Goal: Communication & Community: Answer question/provide support

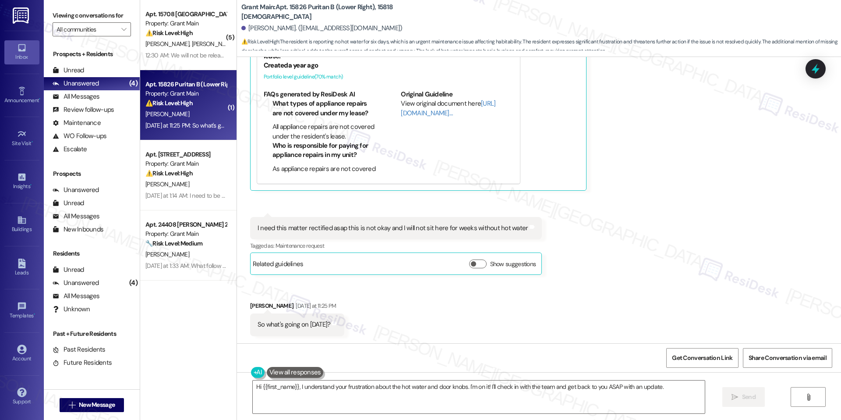
scroll to position [1249, 0]
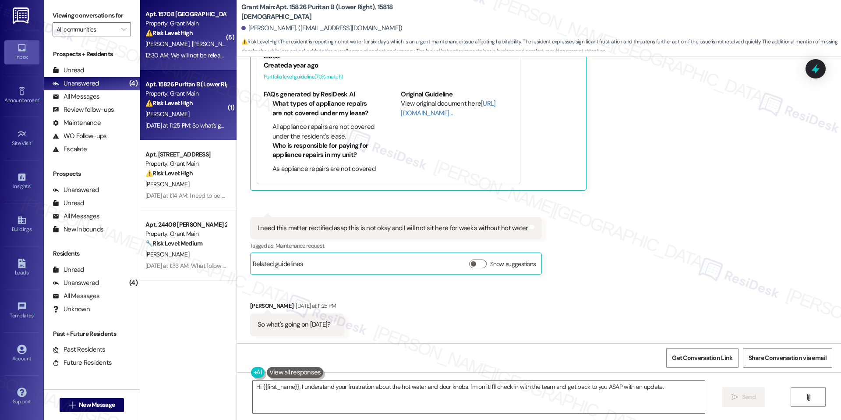
click at [185, 52] on div "12:30 AM: We will not be releasing any rent until all the repairs are made acco…" at bounding box center [322, 55] width 354 height 8
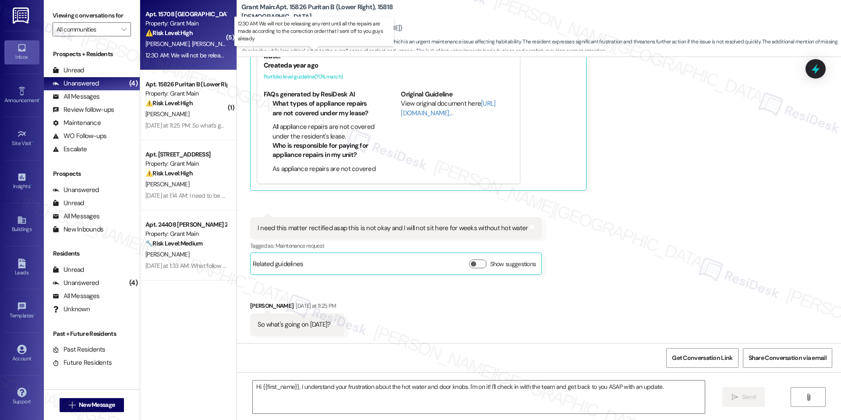
type textarea "Fetching suggested responses. Please feel free to read through the conversation…"
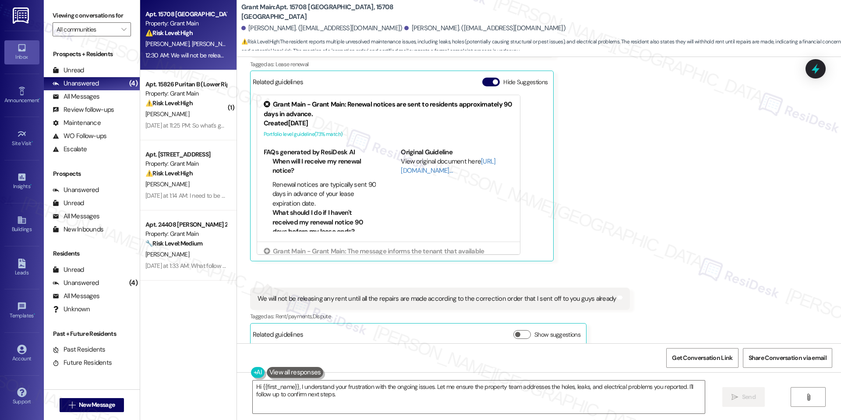
scroll to position [1470, 0]
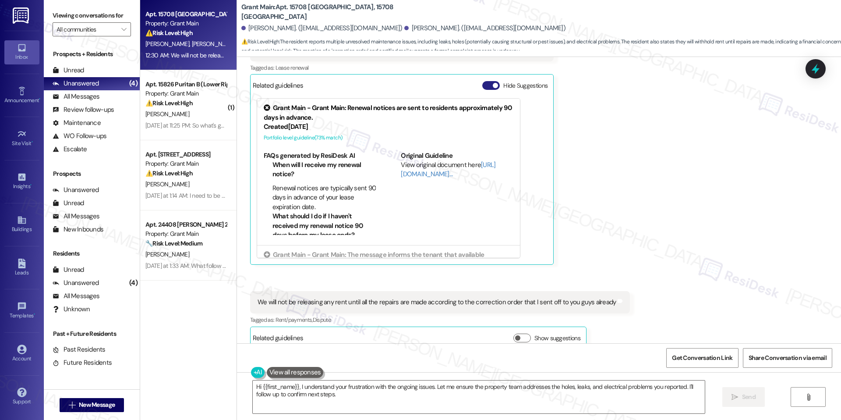
click at [493, 83] on span "button" at bounding box center [495, 85] width 5 height 5
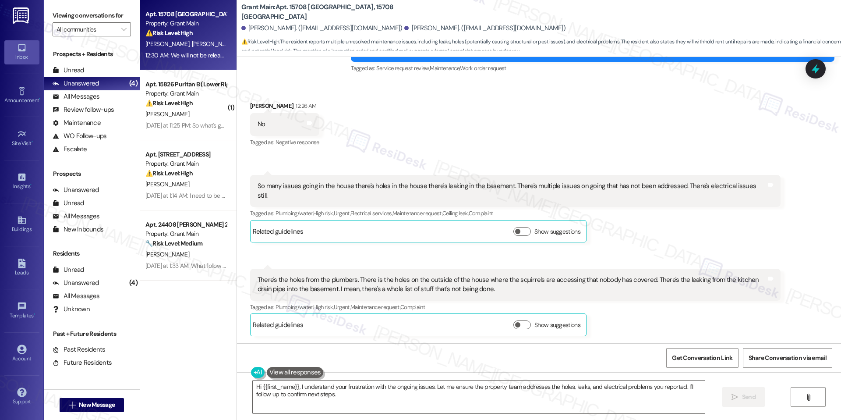
scroll to position [1127, 0]
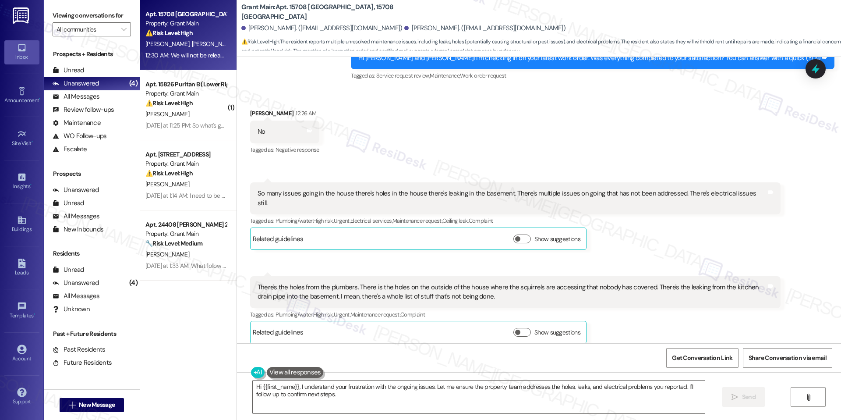
click at [464, 192] on div "So many issues going in the house there's holes in the house there's leaking in…" at bounding box center [512, 198] width 509 height 19
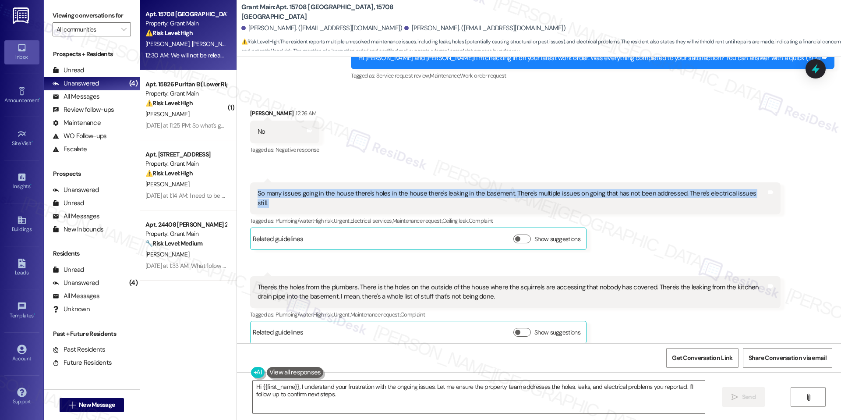
click at [464, 192] on div "So many issues going in the house there's holes in the house there's leaking in…" at bounding box center [512, 198] width 509 height 19
copy div "So many issues going in the house there's holes in the house there's leaking in…"
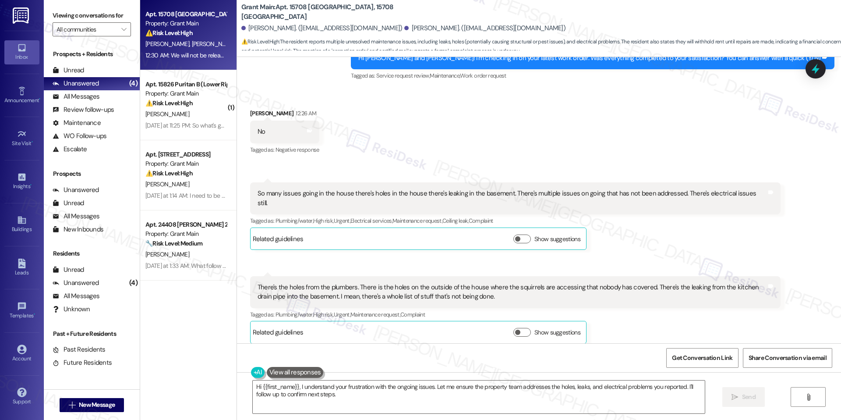
click at [310, 283] on div "There's the holes from the plumbers. There is the holes on the outside of the h…" at bounding box center [512, 292] width 509 height 19
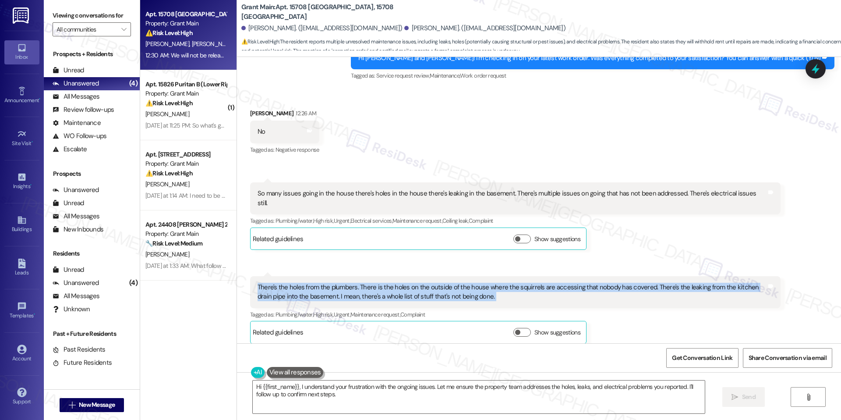
click at [310, 283] on div "There's the holes from the plumbers. There is the holes on the outside of the h…" at bounding box center [512, 292] width 509 height 19
copy div "There's the holes from the plumbers. There is the holes on the outside of the h…"
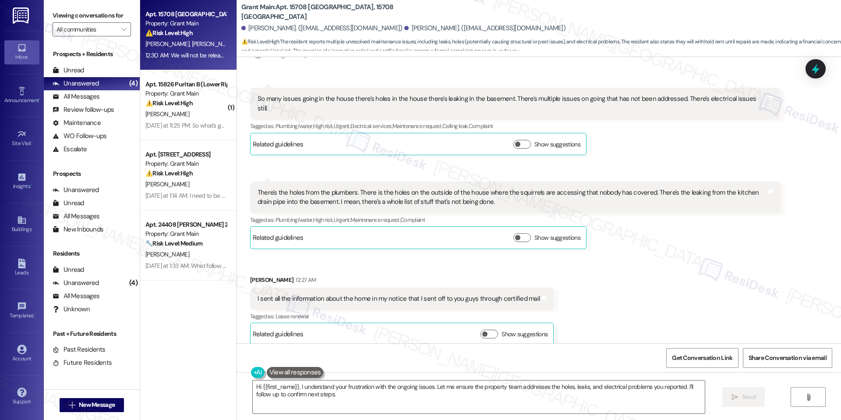
click at [349, 294] on div "I sent all the information about the home in my notice that I sent off to you g…" at bounding box center [399, 298] width 282 height 9
copy div "I sent all the information about the home in my notice that I sent off to you g…"
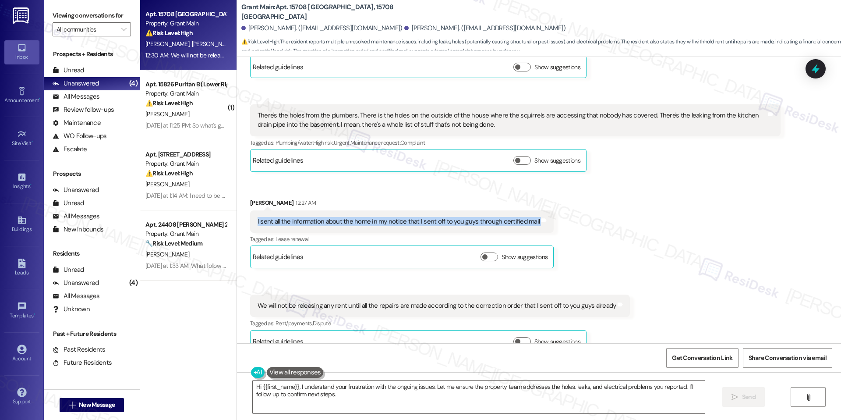
scroll to position [1306, 0]
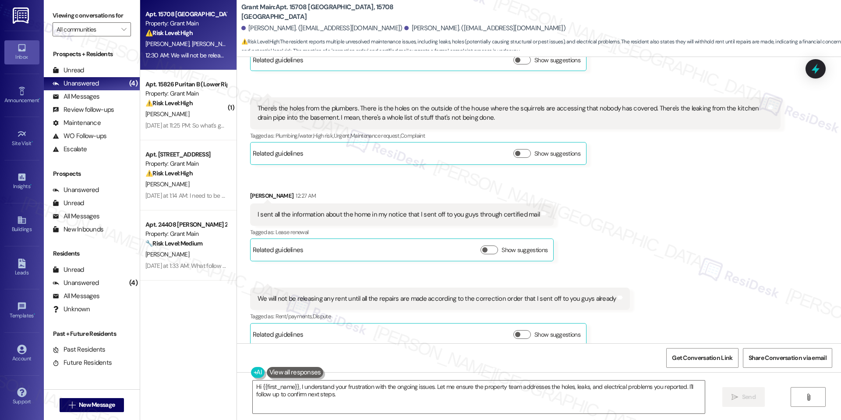
click at [381, 294] on div "We will not be releasing any rent until all the repairs are made according to t…" at bounding box center [437, 298] width 359 height 9
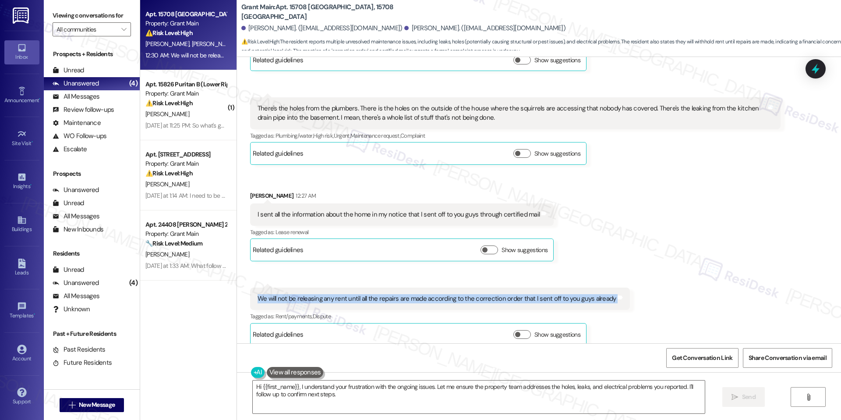
click at [381, 294] on div "We will not be releasing any rent until all the repairs are made according to t…" at bounding box center [437, 298] width 359 height 9
copy div "We will not be releasing any rent until all the repairs are made according to t…"
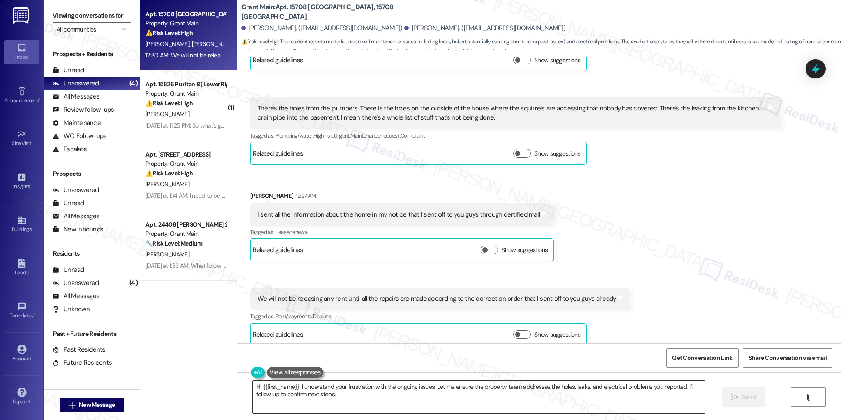
click at [451, 389] on textarea "Hi {{first_name}}, I understand your frustration with the ongoing issues. Let m…" at bounding box center [479, 396] width 452 height 33
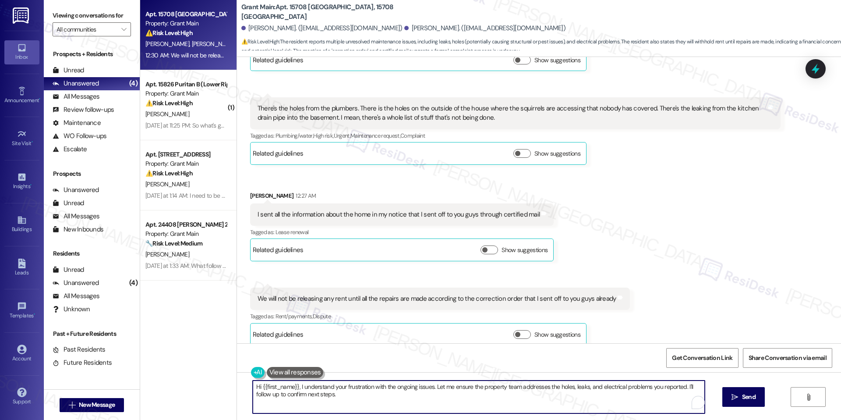
click at [451, 389] on textarea "Hi {{first_name}}, I understand your frustration with the ongoing issues. Let m…" at bounding box center [479, 396] width 452 height 33
paste textarea "[Resident’s Name], thank you for sharing all of this detail. I’m really sorry t…"
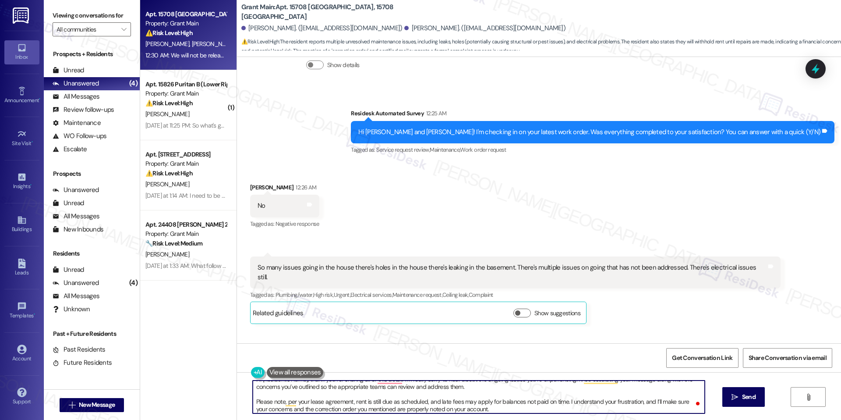
scroll to position [1047, 0]
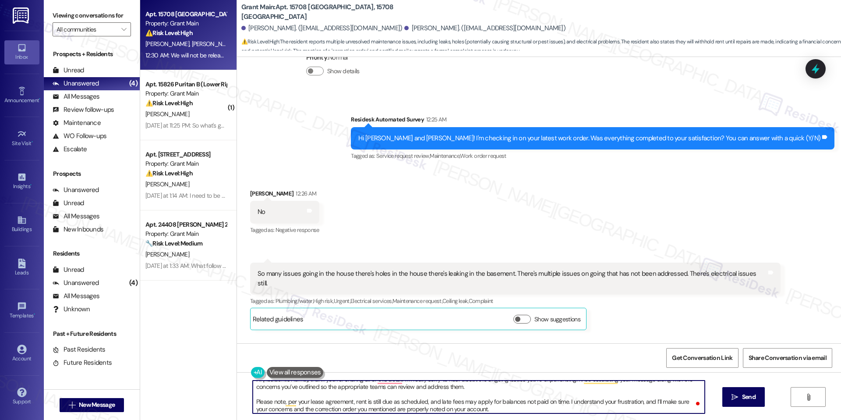
click at [250, 191] on div "[PERSON_NAME] 12:26 AM" at bounding box center [284, 195] width 69 height 12
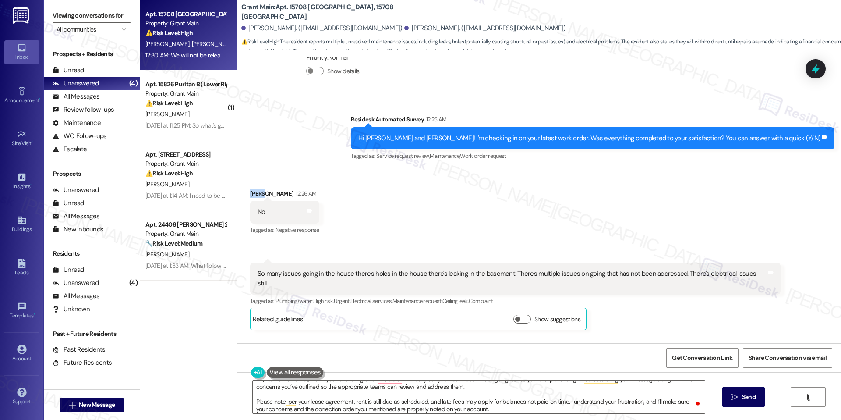
click at [250, 191] on div "[PERSON_NAME] 12:26 AM" at bounding box center [284, 195] width 69 height 12
copy div "Kiera"
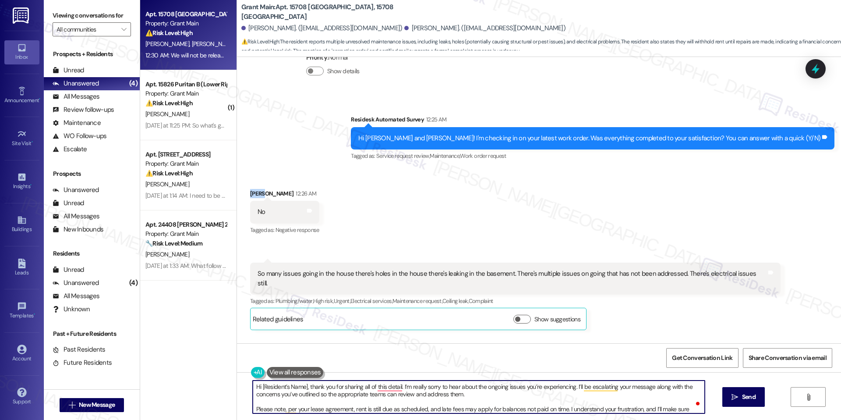
click at [265, 388] on textarea "Hi [Resident’s Name], thank you for sharing all of this detail. I’m really sorr…" at bounding box center [479, 396] width 452 height 33
drag, startPoint x: 301, startPoint y: 388, endPoint x: 256, endPoint y: 385, distance: 45.2
click at [256, 385] on textarea "Hi [Resident’s Name], thank you for sharing all of this detail. I’m really sorr…" at bounding box center [479, 396] width 452 height 33
paste textarea "Kiera"
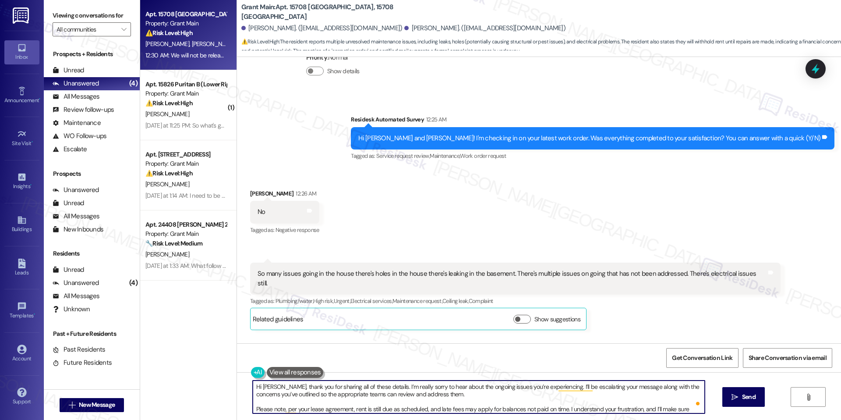
click at [369, 401] on textarea "Hi [PERSON_NAME], thank you for sharing all of these details. I’m really sorry …" at bounding box center [479, 396] width 452 height 33
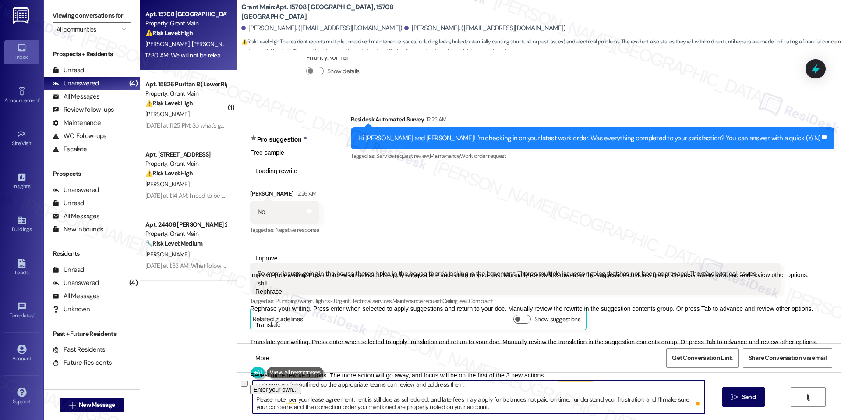
drag, startPoint x: 498, startPoint y: 405, endPoint x: 245, endPoint y: 399, distance: 252.9
click at [245, 399] on div "Hi [PERSON_NAME], thank you for sharing all of these details. I’m really sorry …" at bounding box center [539, 405] width 604 height 66
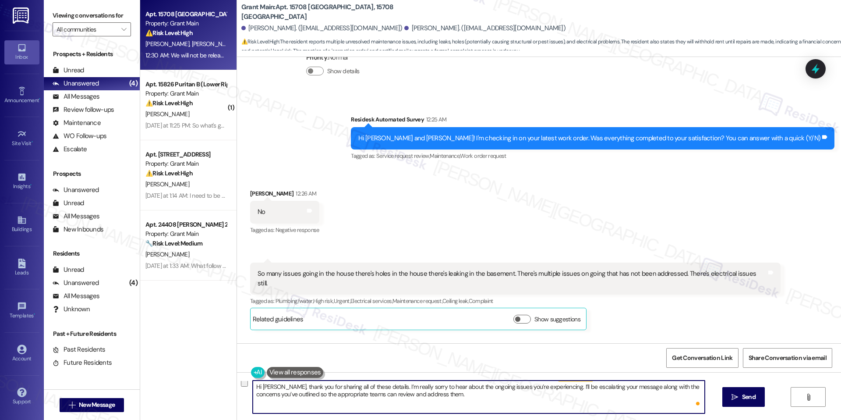
scroll to position [0, 0]
type textarea "Hi [PERSON_NAME], thank you for sharing all of these details. I’m really sorry …"
click at [738, 397] on span " Send" at bounding box center [744, 396] width 28 height 9
click at [558, 397] on textarea "Hi [PERSON_NAME], thank you for sharing all of these details. I’m really sorry …" at bounding box center [480, 396] width 452 height 33
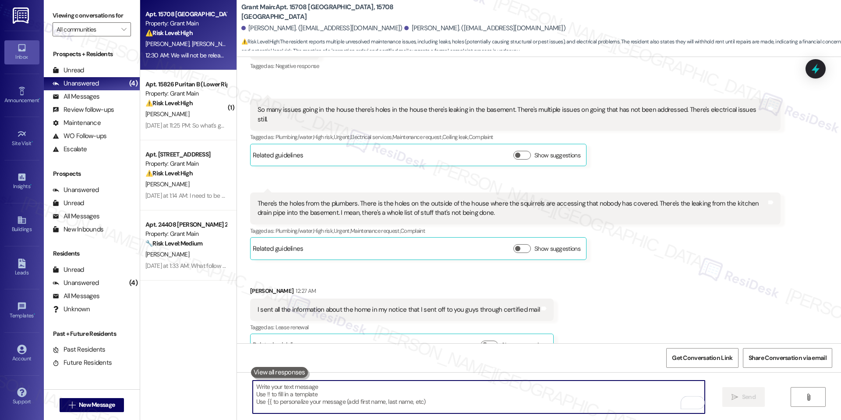
scroll to position [1306, 0]
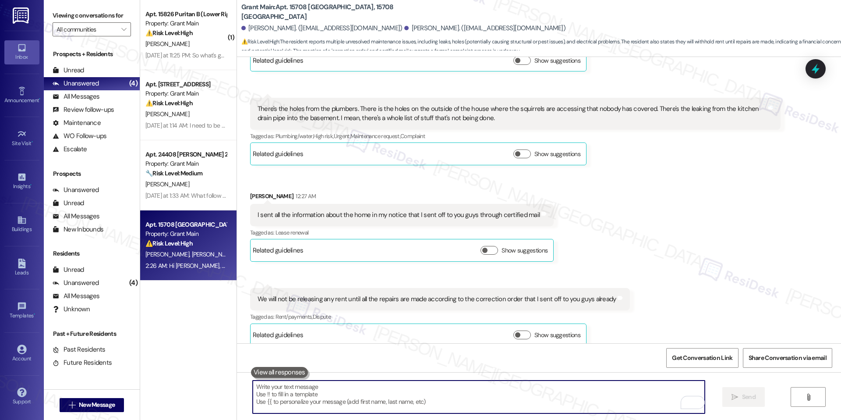
paste textarea "Please note, per your lease agreement, rent is still due as scheduled, and late…"
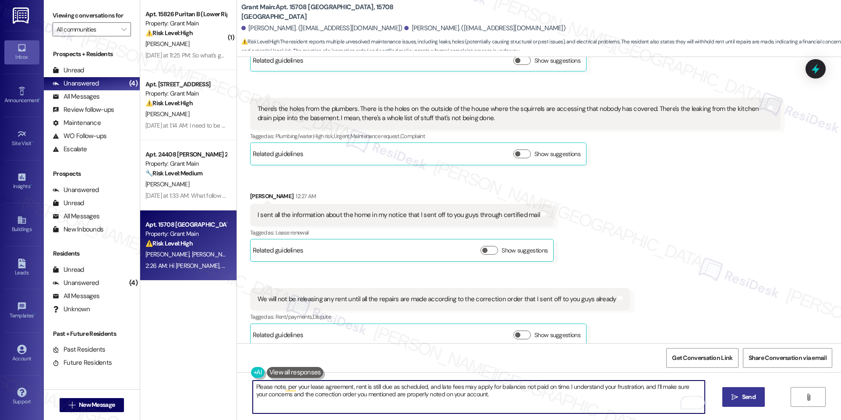
type textarea "Please note, per your lease agreement, rent is still due as scheduled, and late…"
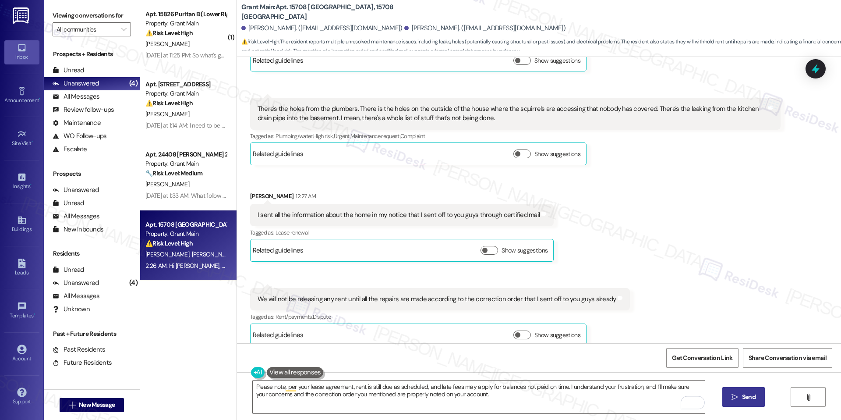
click at [744, 396] on span "Send" at bounding box center [749, 396] width 14 height 9
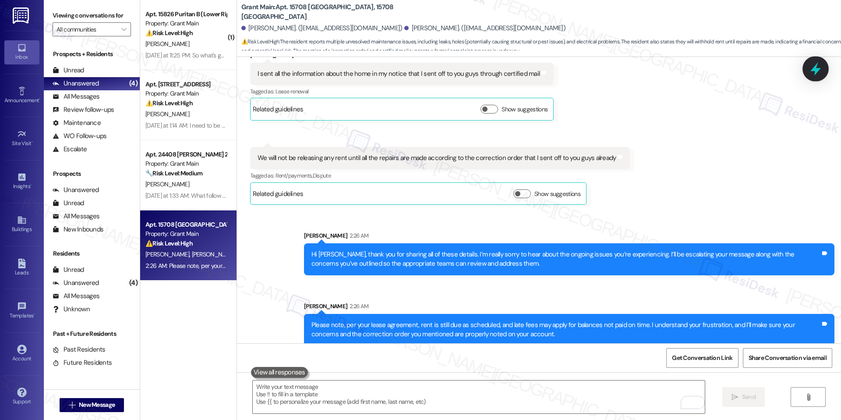
click at [815, 64] on icon at bounding box center [815, 68] width 15 height 15
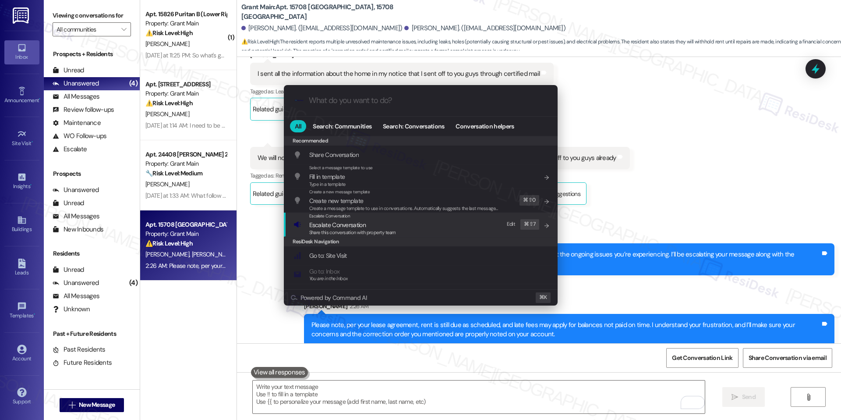
click at [422, 232] on div "Escalate Conversation Escalate Conversation Share this conversation with proper…" at bounding box center [422, 225] width 256 height 24
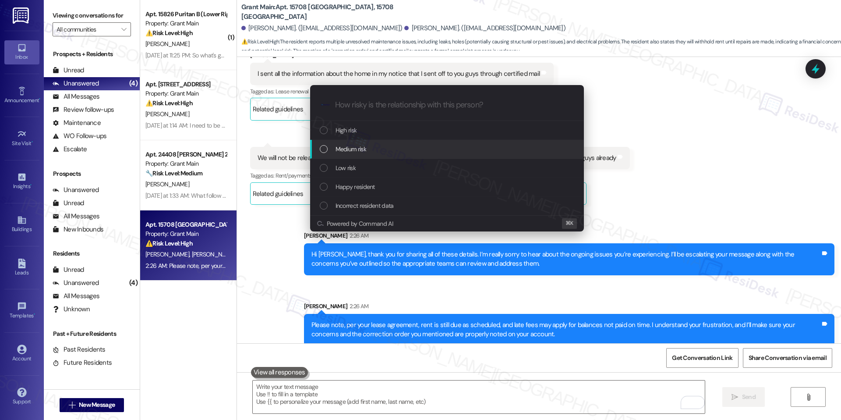
click at [375, 151] on div "Medium risk" at bounding box center [448, 149] width 256 height 10
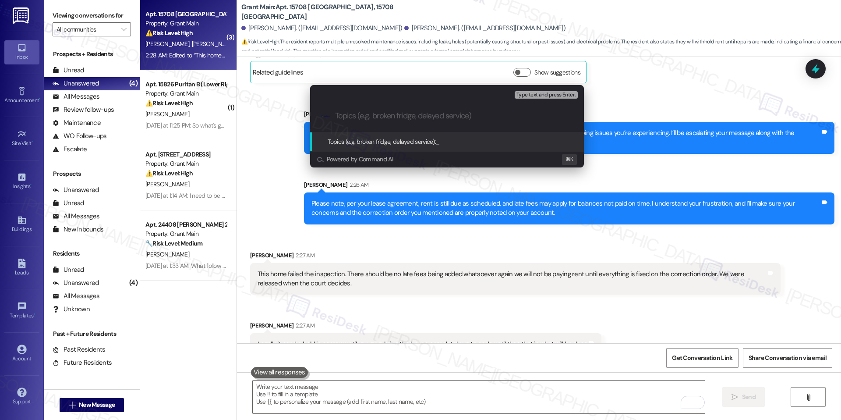
scroll to position [1578, 0]
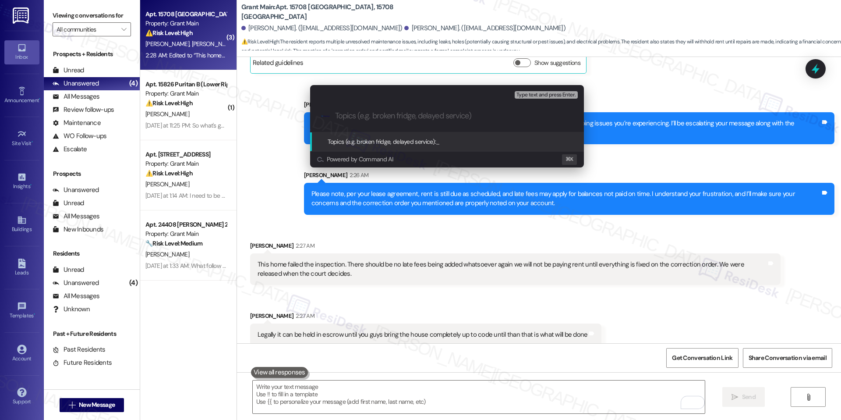
click at [604, 217] on div "Escalate Conversation Medium risk Topics (e.g. broken fridge, delayed service) …" at bounding box center [420, 210] width 841 height 420
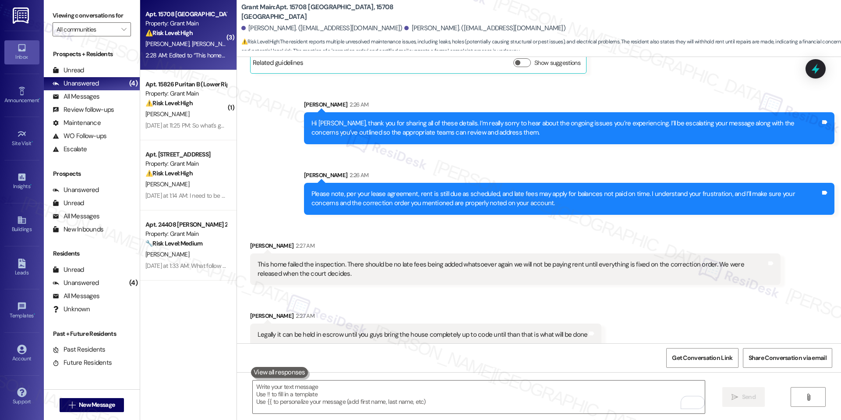
scroll to position [1581, 0]
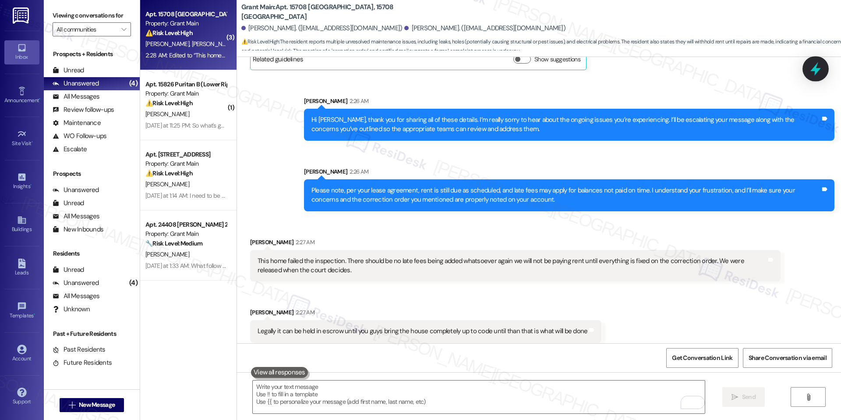
click at [822, 65] on icon at bounding box center [815, 68] width 15 height 15
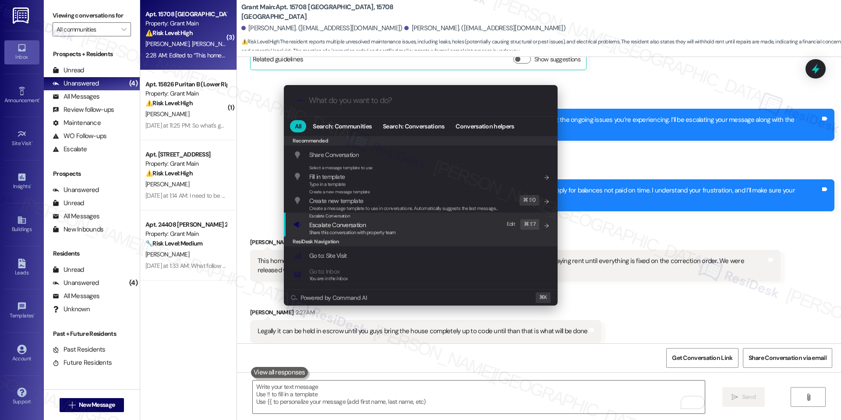
click at [401, 218] on div "Escalate Conversation Escalate Conversation Share this conversation with proper…" at bounding box center [422, 225] width 256 height 24
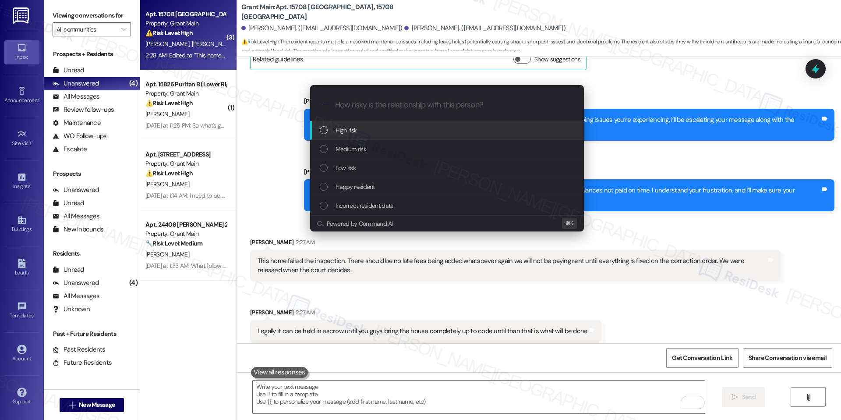
click at [393, 126] on div "High risk" at bounding box center [448, 130] width 256 height 10
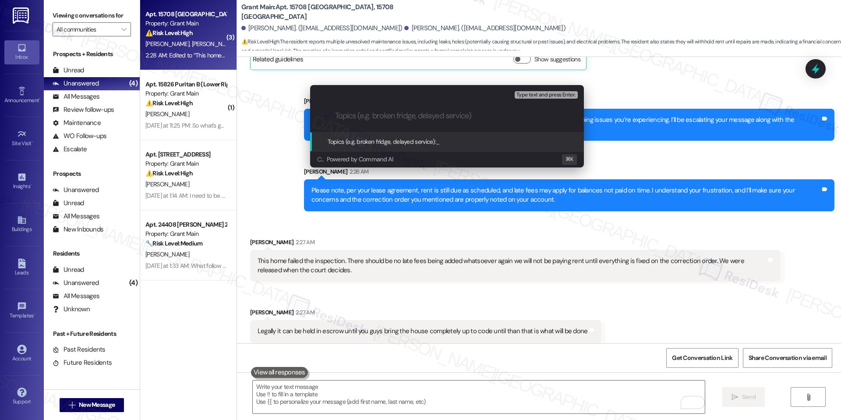
paste input "Multiple Unresolved Repair Issues / Rent Withholdin"
type input "Multiple Unresolved Repair Issues / Rent Withholdin"
click at [512, 138] on span "Multiple Unresolved Repair Issues / Rent Withholdin" at bounding box center [500, 142] width 129 height 8
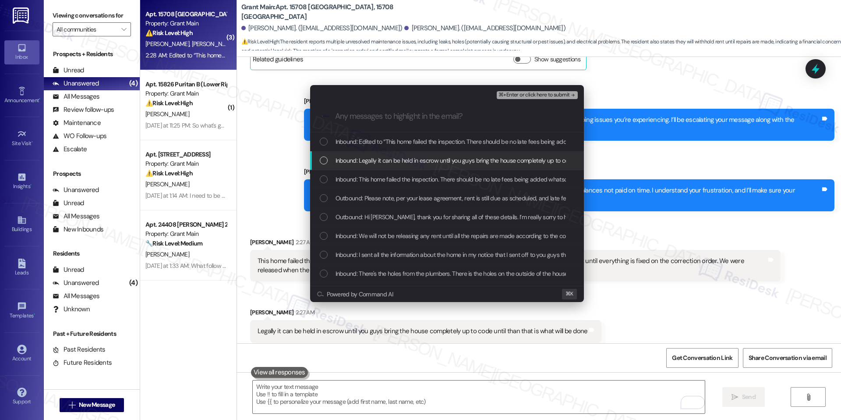
click at [427, 154] on div "Inbound: Legally it can be held in escrow until you guys bring the house comple…" at bounding box center [447, 160] width 274 height 19
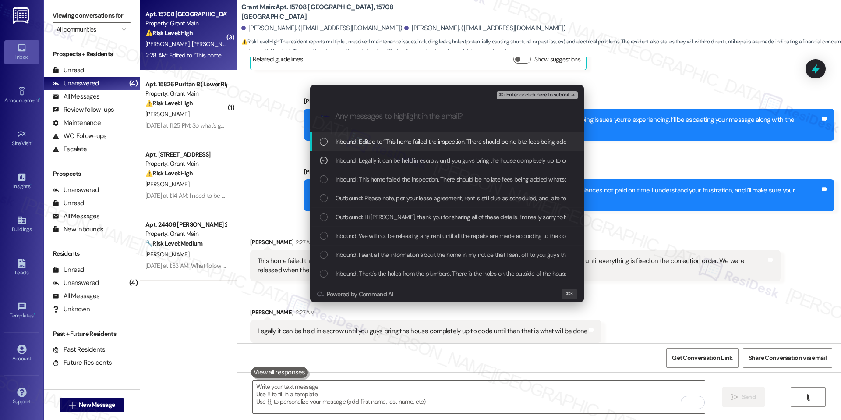
click at [432, 148] on div "Inbound: Edited to “This home failed the inspection. There should be no late fe…" at bounding box center [447, 141] width 274 height 19
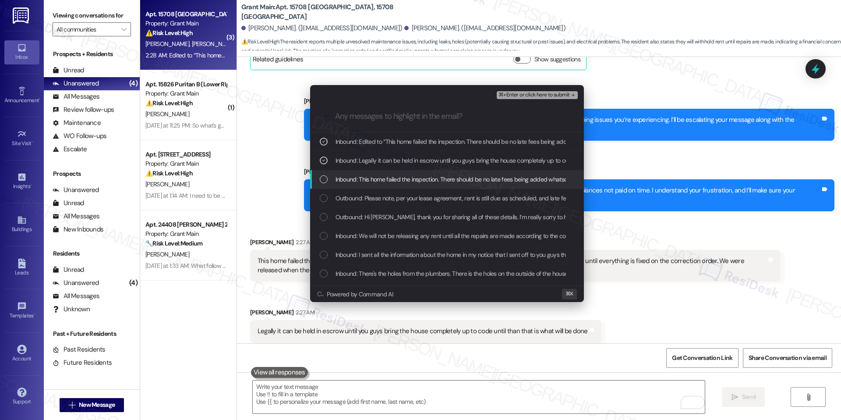
click at [409, 181] on span "Inbound: This home failed the inspection. There should be no late fees being ad…" at bounding box center [614, 179] width 556 height 10
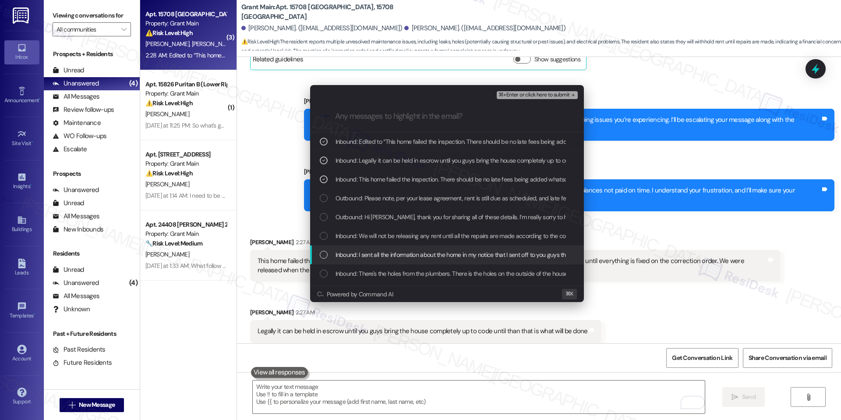
click at [383, 247] on div "Inbound: I sent all the information about the home in my notice that I sent off…" at bounding box center [447, 254] width 274 height 19
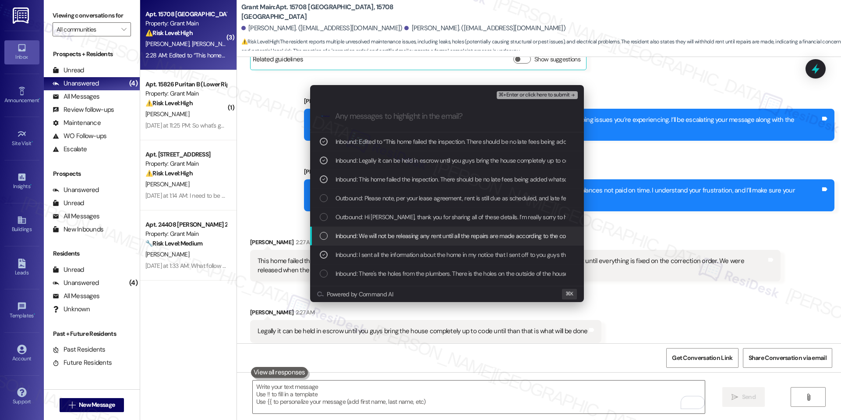
click at [403, 236] on span "Inbound: We will not be releasing any rent until all the repairs are made accor…" at bounding box center [512, 236] width 352 height 10
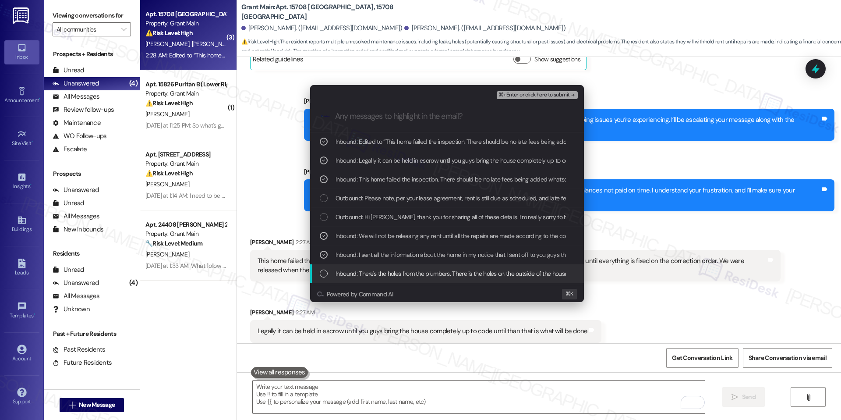
click at [398, 265] on div "Inbound: There's the holes from the plumbers. There is the holes on the outside…" at bounding box center [447, 273] width 274 height 19
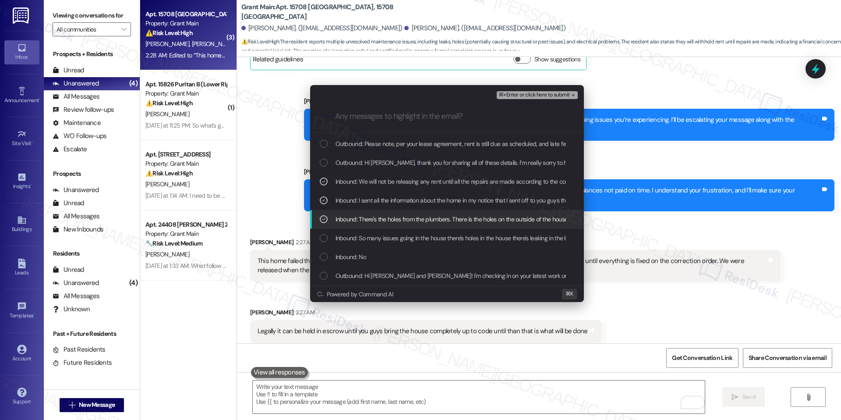
scroll to position [68, 0]
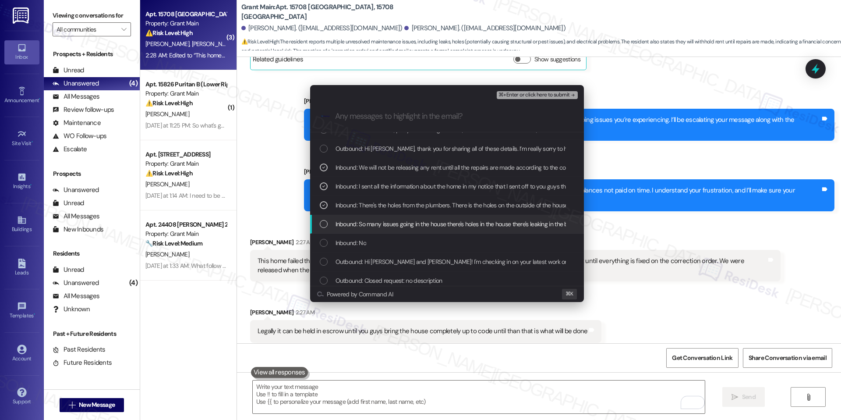
click at [405, 225] on span "Inbound: So many issues going in the house there's holes in the house there's l…" at bounding box center [578, 224] width 484 height 10
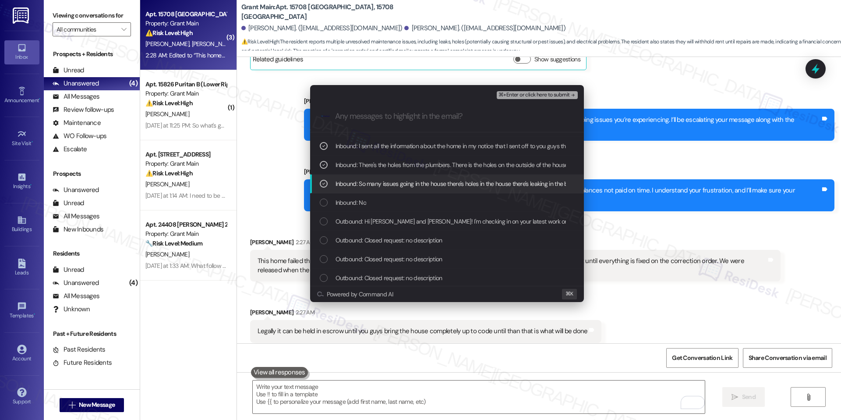
scroll to position [113, 0]
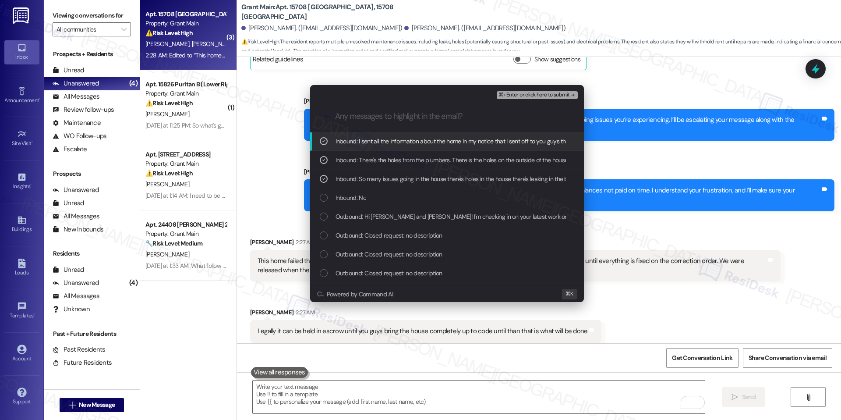
click at [517, 100] on div "⌘+Enter or click here to submit" at bounding box center [538, 94] width 82 height 11
click at [521, 96] on span "⌘+Enter or click here to submit" at bounding box center [534, 95] width 71 height 6
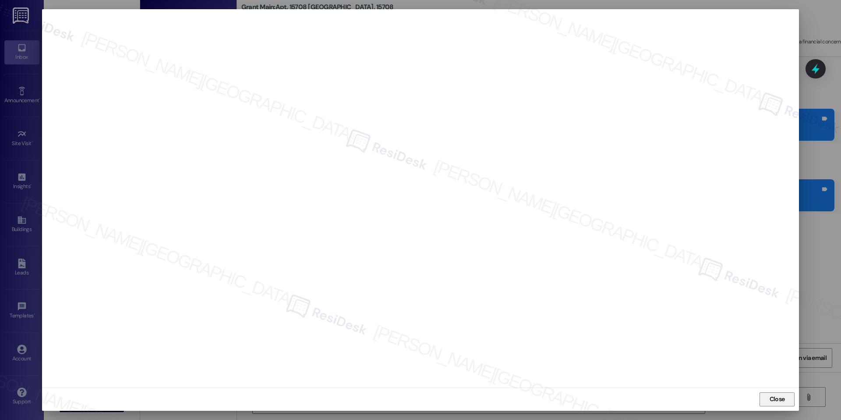
click at [786, 398] on span "Close" at bounding box center [777, 398] width 19 height 9
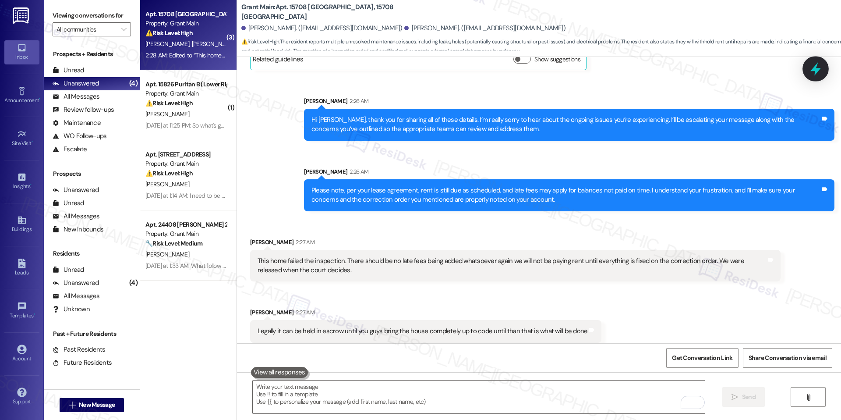
click at [813, 65] on icon at bounding box center [815, 68] width 15 height 15
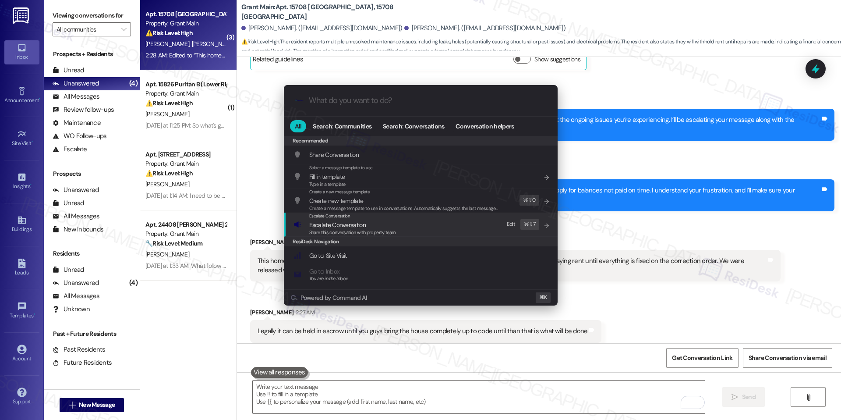
click at [374, 215] on div "Escalate Conversation" at bounding box center [352, 216] width 87 height 7
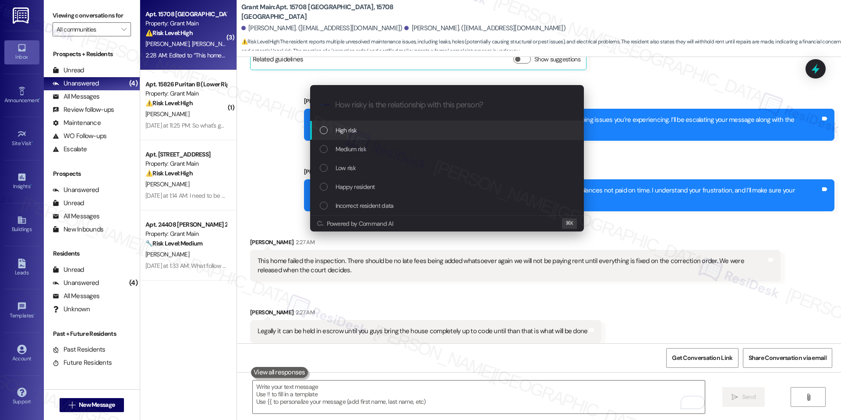
click at [405, 128] on div "High risk" at bounding box center [448, 130] width 256 height 10
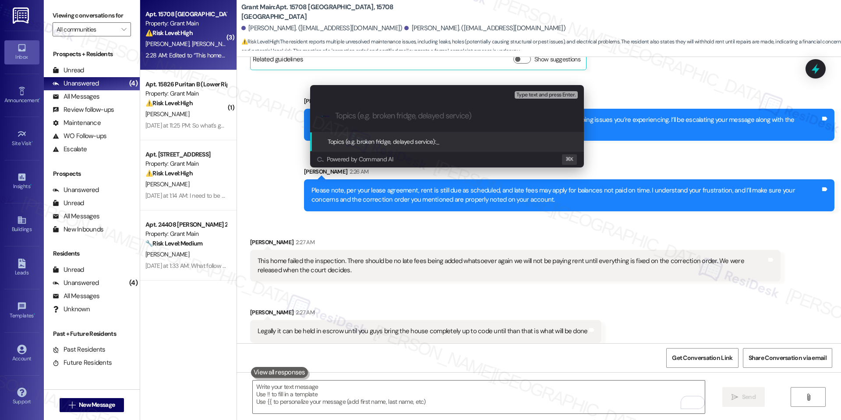
paste input "Multiple Unresolved Repair Issues / Rent Withholdin"
type input "Multiple Unresolved Repair Issues / Rent Withholdin"
click at [453, 142] on span "Multiple Unresolved Repair Issues / Rent Withholdin" at bounding box center [500, 142] width 129 height 8
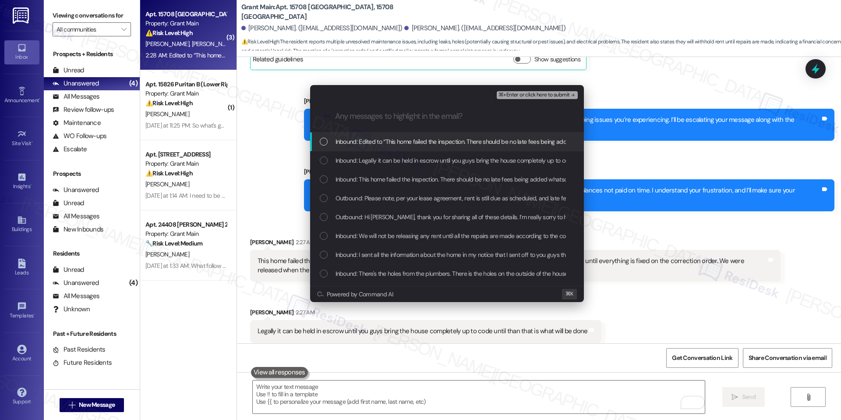
click at [435, 148] on div "Inbound: Edited to “This home failed the inspection. There should be no late fe…" at bounding box center [447, 141] width 274 height 19
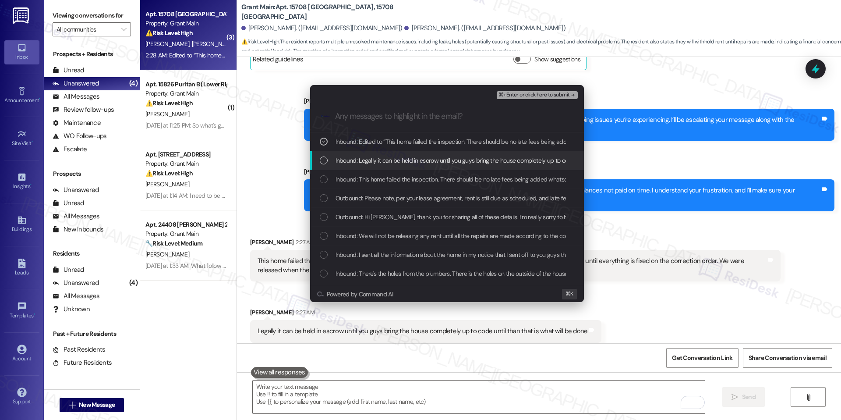
click at [434, 160] on span "Inbound: Legally it can be held in escrow until you guys bring the house comple…" at bounding box center [499, 161] width 327 height 10
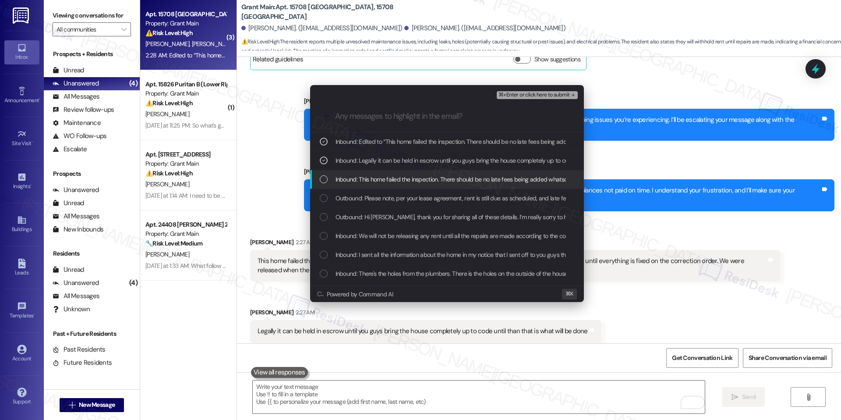
click at [429, 170] on div "Inbound: This home failed the inspection. There should be no late fees being ad…" at bounding box center [447, 179] width 274 height 19
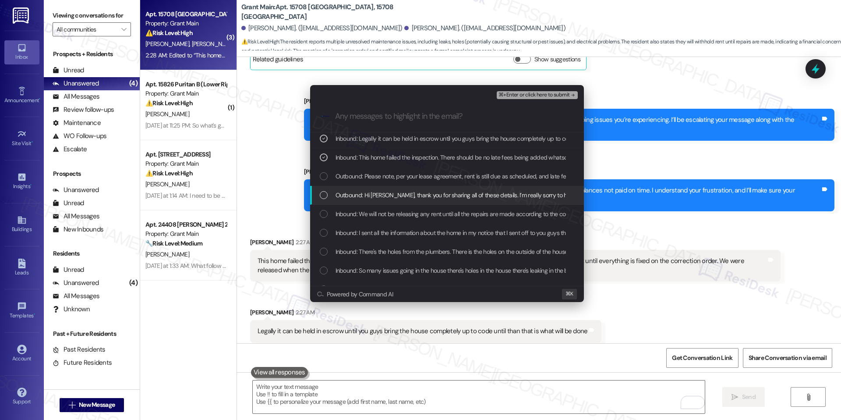
scroll to position [23, 0]
click at [416, 219] on div "Inbound: We will not be releasing any rent until all the repairs are made accor…" at bounding box center [447, 212] width 274 height 19
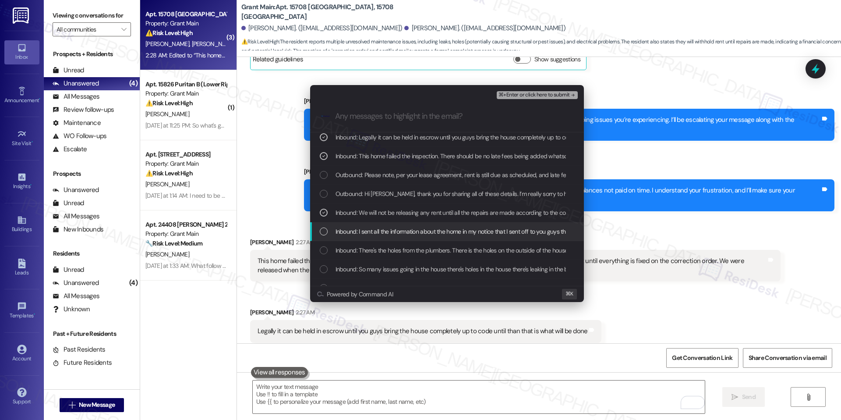
click at [411, 230] on span "Inbound: I sent all the information about the home in my notice that I sent off…" at bounding box center [475, 232] width 279 height 10
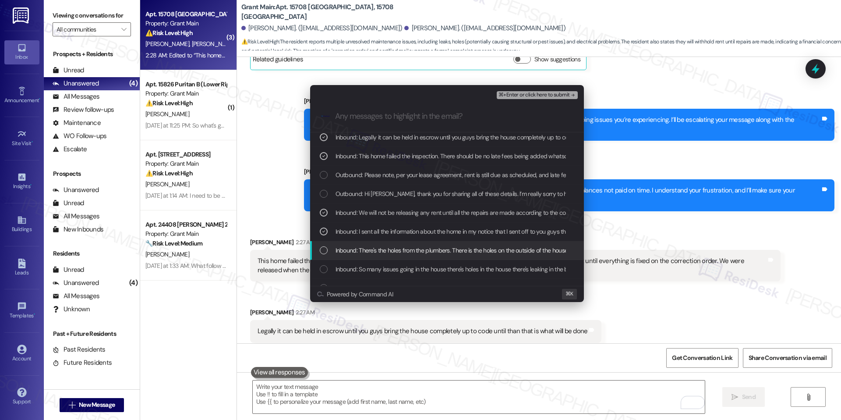
click at [404, 244] on div "Inbound: There's the holes from the plumbers. There is the holes on the outside…" at bounding box center [447, 250] width 274 height 19
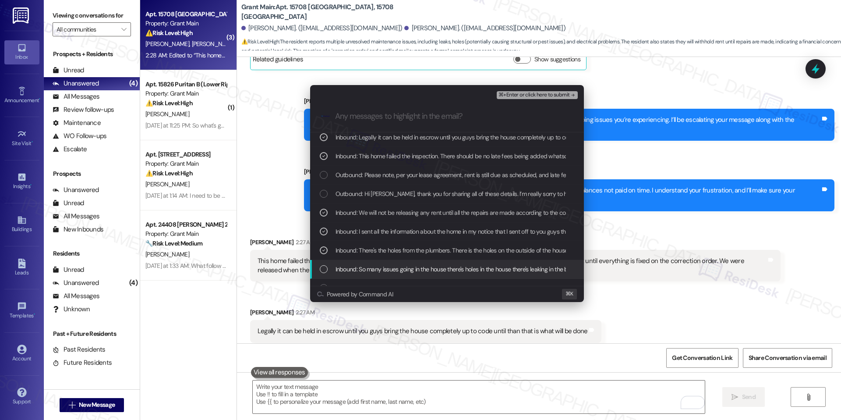
click at [397, 267] on span "Inbound: So many issues going in the house there's holes in the house there's l…" at bounding box center [578, 269] width 484 height 10
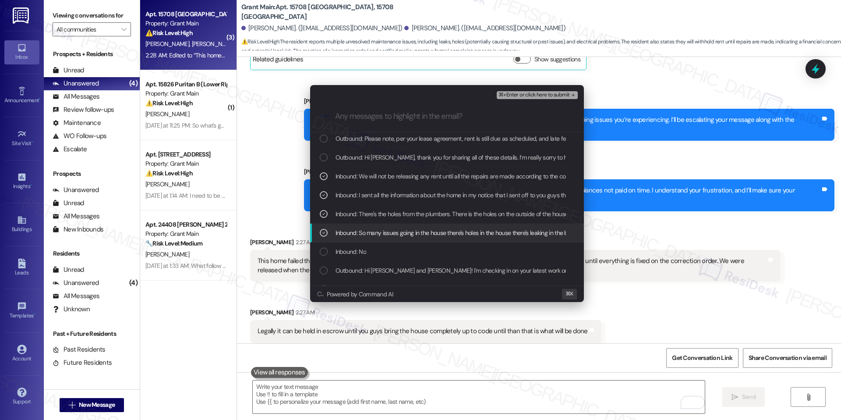
scroll to position [71, 0]
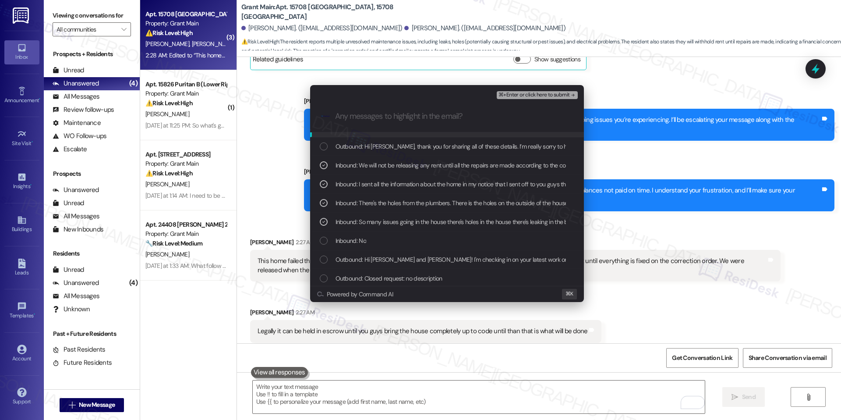
click at [535, 93] on span "⌘+Enter or click here to submit" at bounding box center [534, 95] width 71 height 6
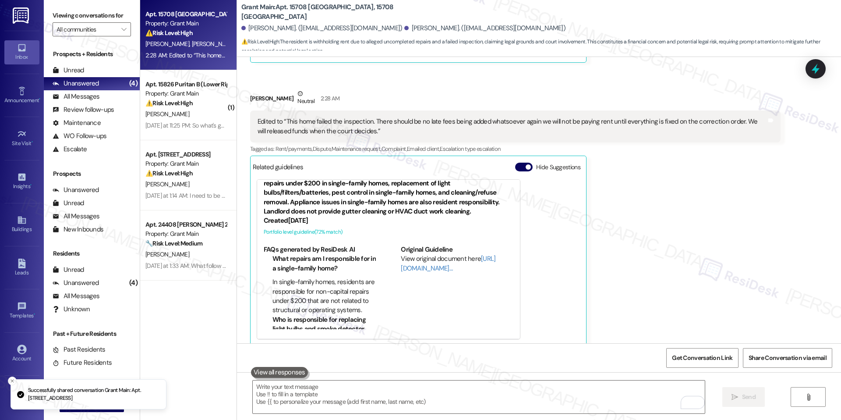
scroll to position [15, 0]
click at [526, 164] on span "button" at bounding box center [528, 166] width 5 height 5
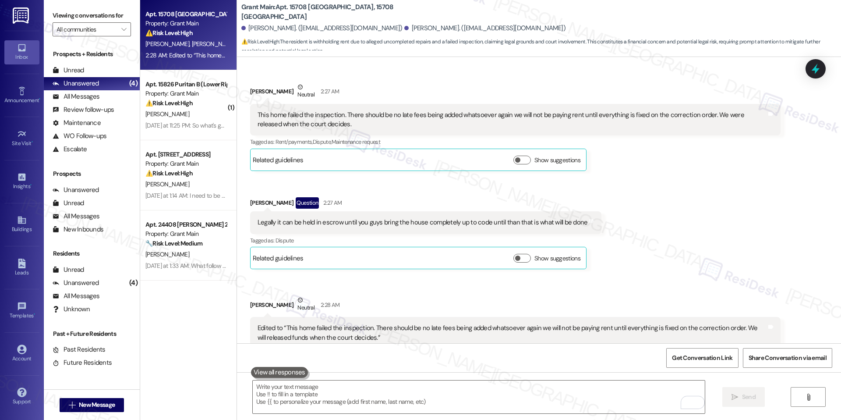
scroll to position [1758, 0]
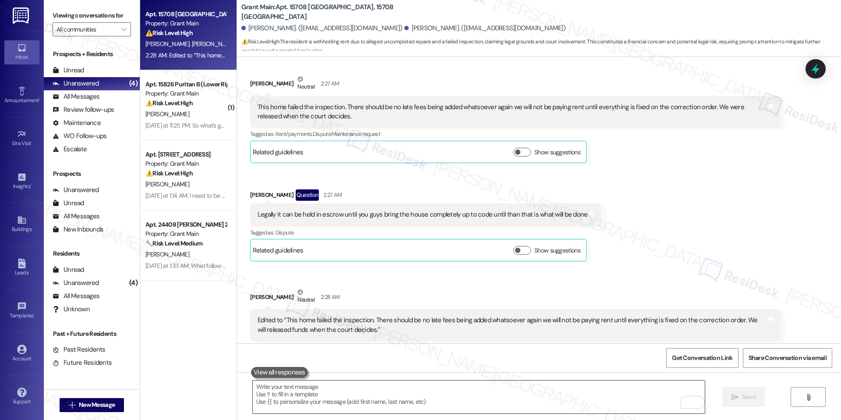
click at [356, 380] on div at bounding box center [478, 397] width 453 height 34
click at [356, 387] on textarea "To enrich screen reader interactions, please activate Accessibility in Grammarl…" at bounding box center [479, 396] width 452 height 33
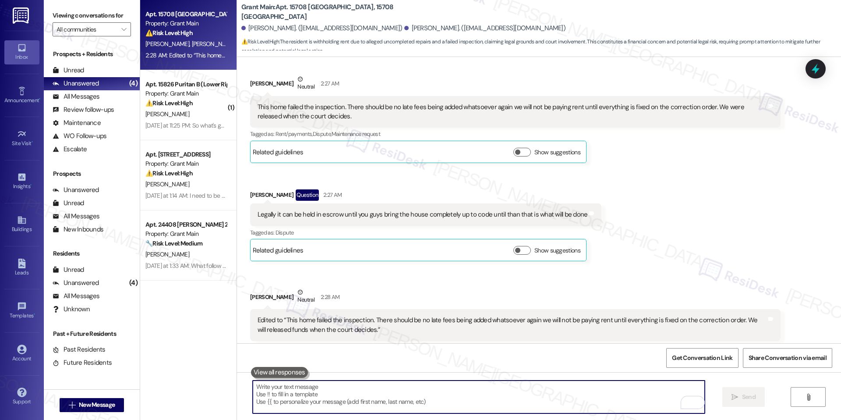
paste textarea "I’m really sorry for the frustration this situation has caused. I want to assur…"
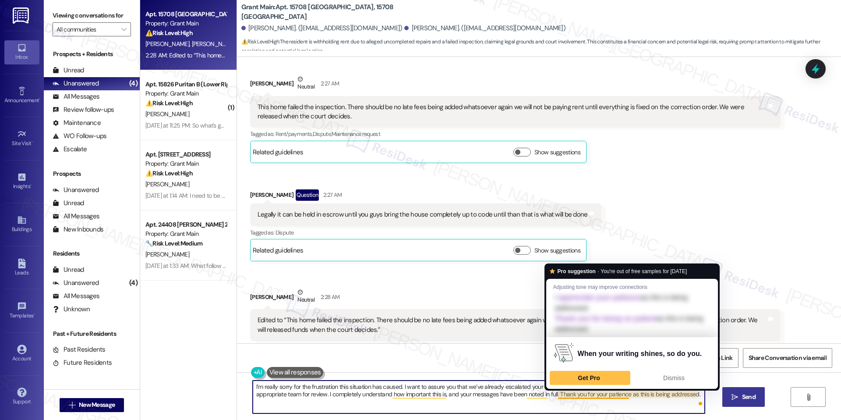
click at [512, 385] on textarea "I’m really sorry for the frustration this situation has caused. I want to assur…" at bounding box center [479, 396] width 452 height 33
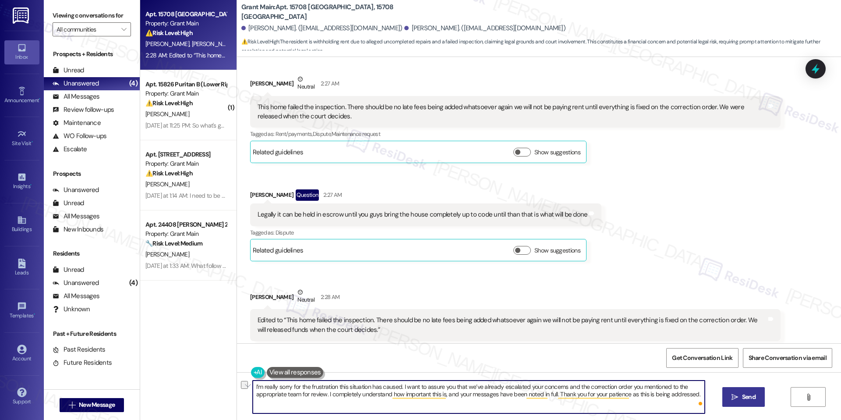
drag, startPoint x: 563, startPoint y: 386, endPoint x: 667, endPoint y: 388, distance: 103.9
click at [667, 388] on textarea "I’m really sorry for the frustration this situation has caused. I want to assur…" at bounding box center [479, 396] width 452 height 33
click at [648, 396] on textarea "I’m really sorry for the frustration this situation has caused. I want to assur…" at bounding box center [479, 396] width 452 height 33
type textarea "I’m really sorry for the frustration this situation has caused. I want to assur…"
click at [758, 400] on button " Send" at bounding box center [744, 397] width 43 height 20
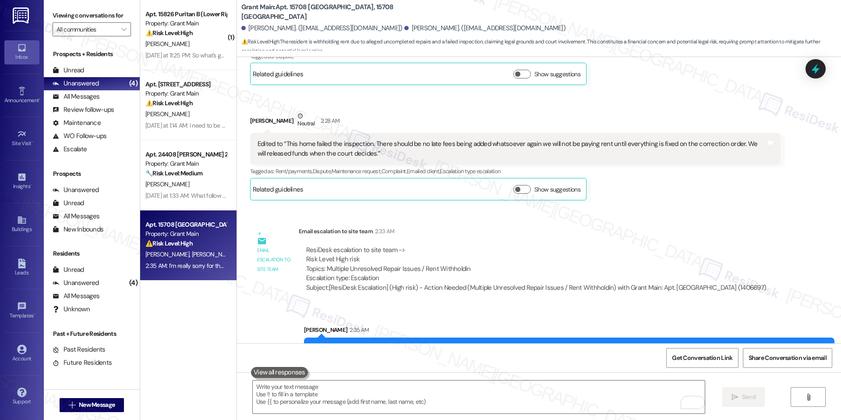
scroll to position [1967, 0]
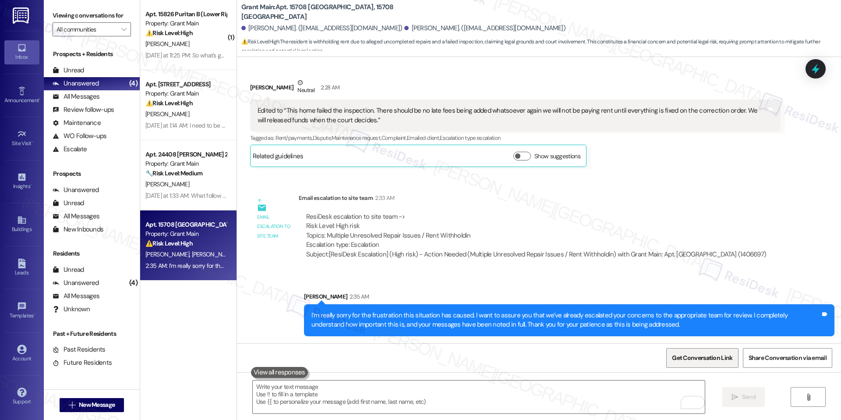
click at [726, 359] on span "Get Conversation Link" at bounding box center [702, 357] width 60 height 9
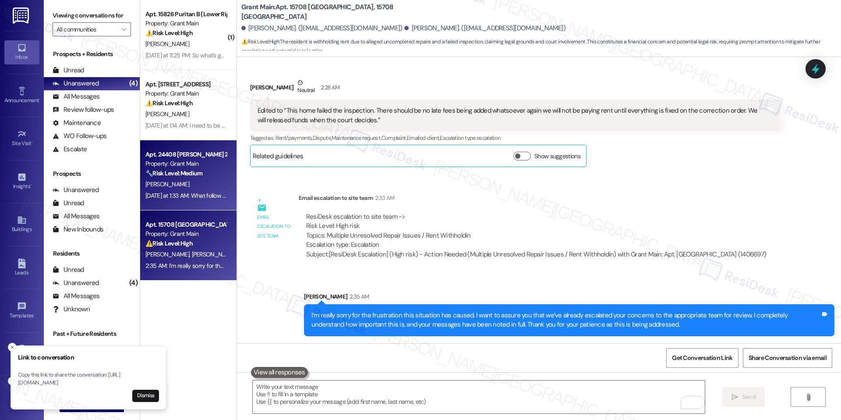
click at [181, 148] on div "Apt. 24408 [PERSON_NAME] 2, 24408 [PERSON_NAME] 2 Property: Grant Main 🔧 Risk L…" at bounding box center [188, 175] width 96 height 70
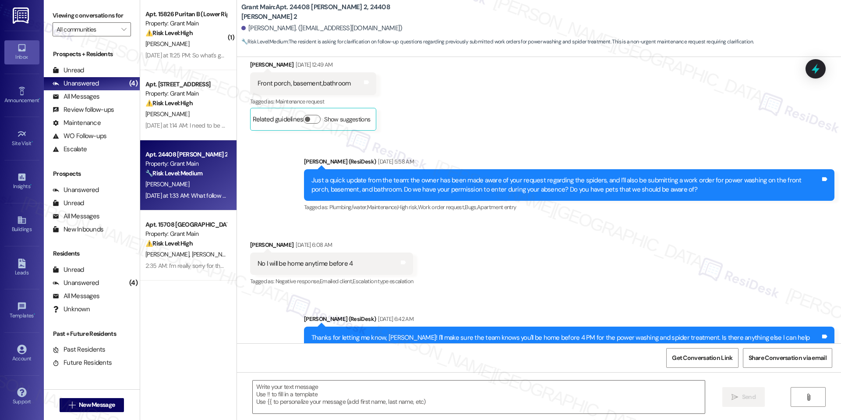
scroll to position [1508, 0]
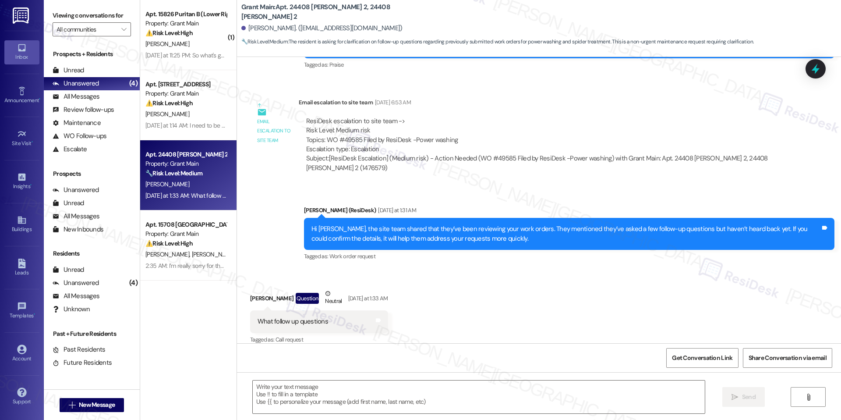
type textarea "Fetching suggested responses. Please feel free to read through the conversation…"
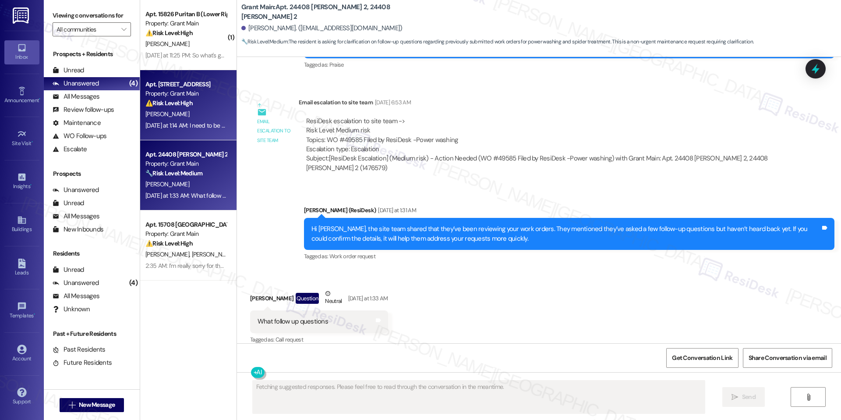
click at [188, 78] on div "Apt. 14366 [GEOGRAPHIC_DATA], 14366 Westwood Property: Grant Main ⚠️ Risk Level…" at bounding box center [188, 105] width 96 height 70
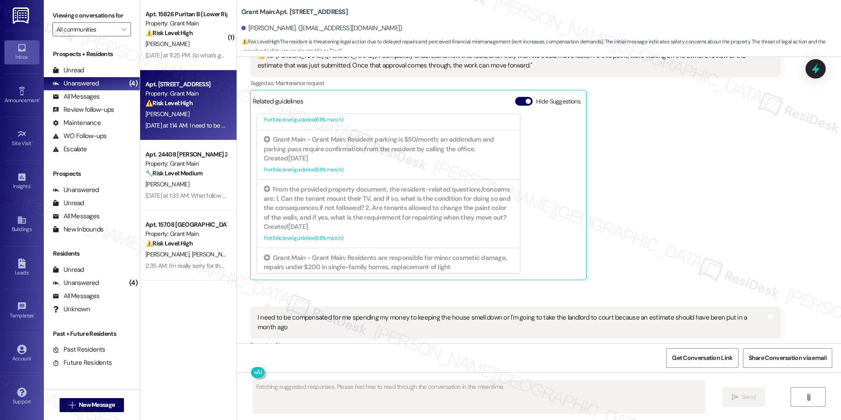
scroll to position [426, 0]
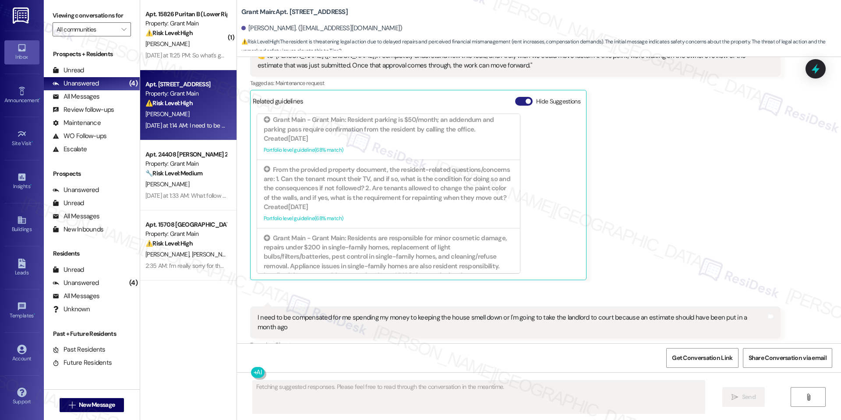
click at [516, 97] on button "Hide Suggestions" at bounding box center [524, 101] width 18 height 9
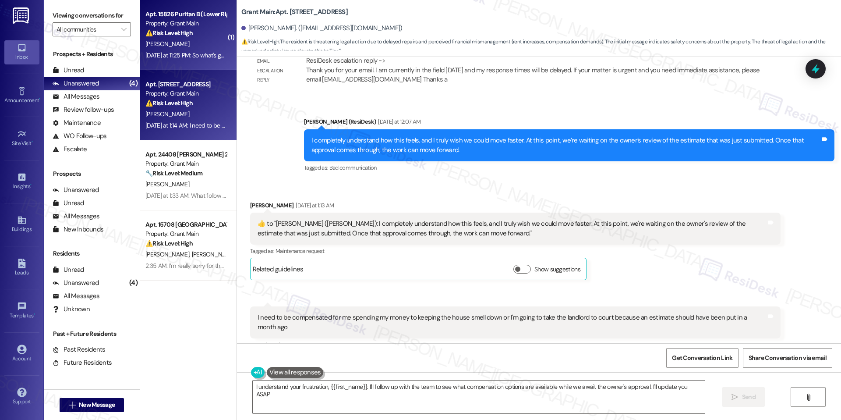
type textarea "I understand your frustration, {{first_name}}. I'll follow up with the team to …"
click at [200, 47] on div "[PERSON_NAME]" at bounding box center [186, 44] width 83 height 11
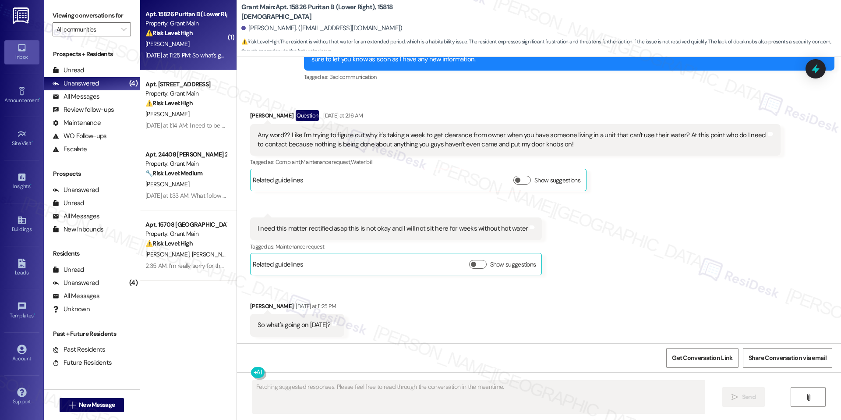
scroll to position [1094, 0]
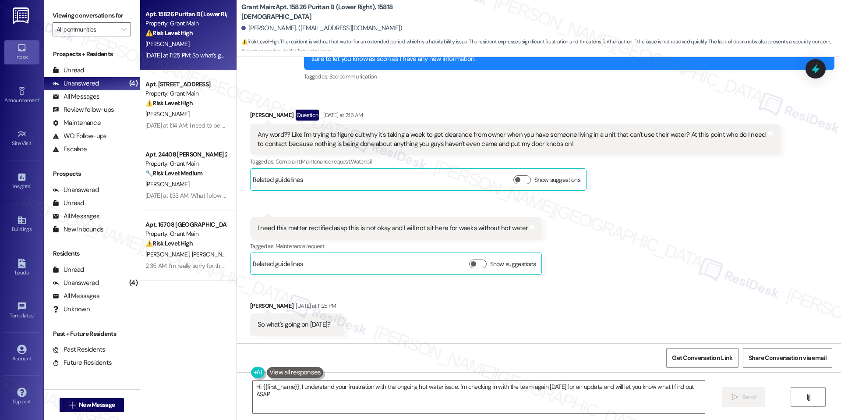
type textarea "Hi {{first_name}}, I understand your frustration with the ongoing hot water iss…"
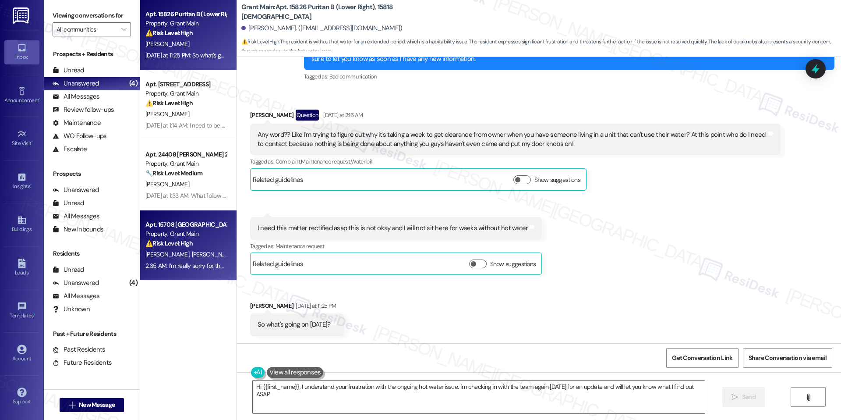
click at [221, 241] on div "Apt. 15708 [GEOGRAPHIC_DATA], 15708 Birwood Property: Grant Main ⚠️ Risk Level:…" at bounding box center [188, 245] width 96 height 70
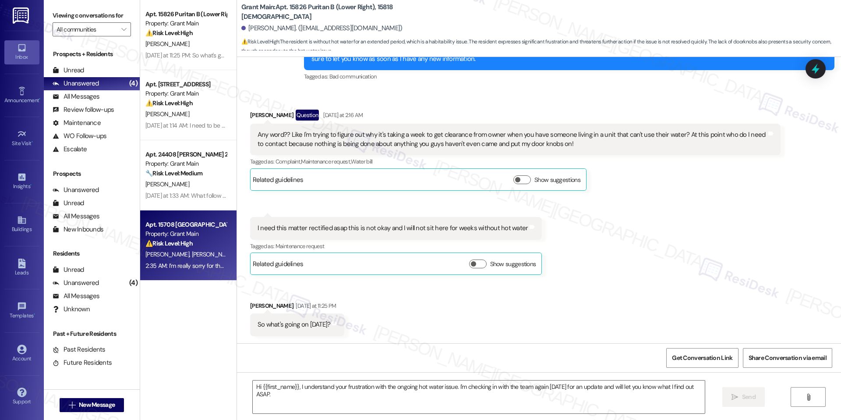
type textarea "Fetching suggested responses. Please feel free to read through the conversation…"
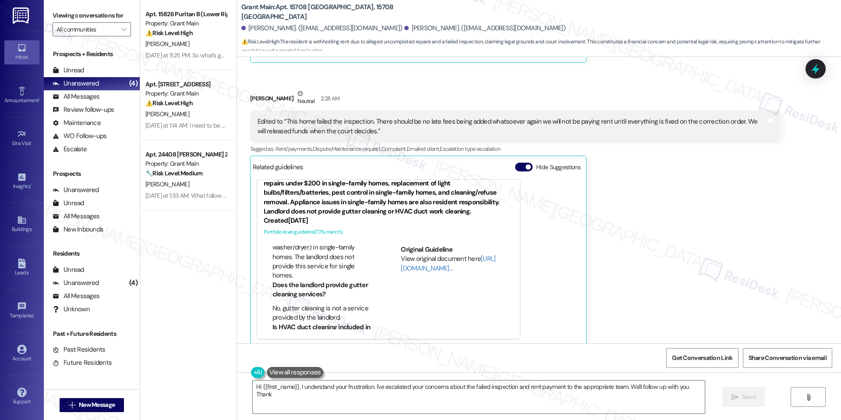
scroll to position [631, 0]
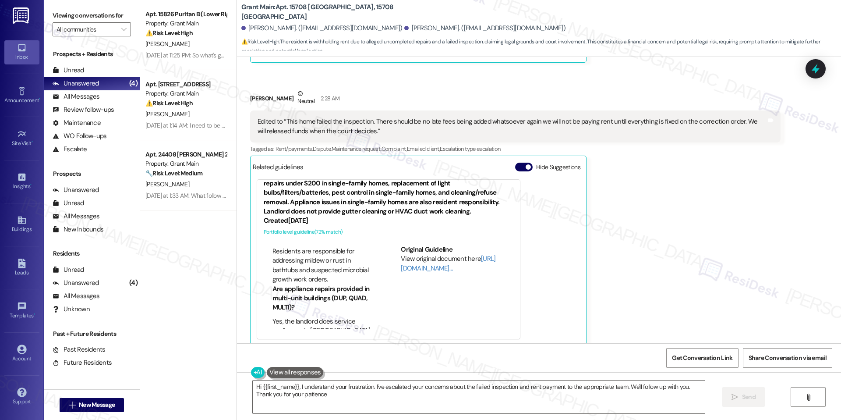
type textarea "Hi {{first_name}}, I understand your frustration. I've escalated your concerns …"
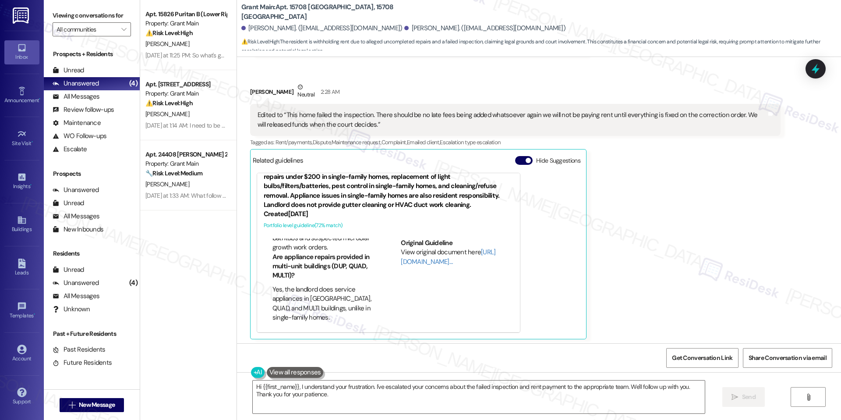
scroll to position [1962, 0]
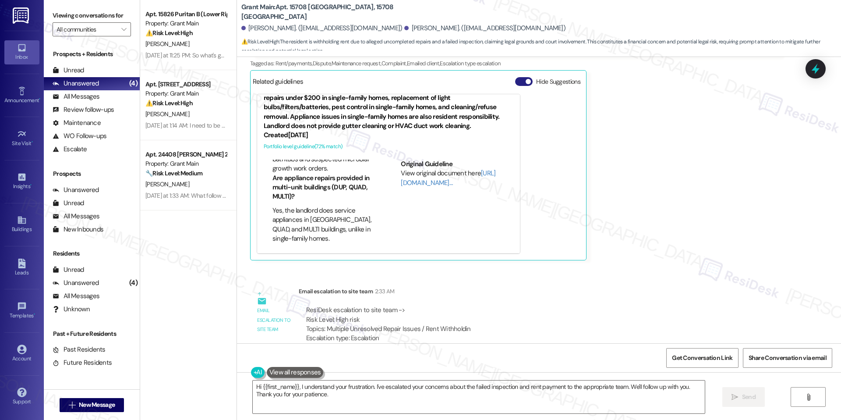
click at [519, 77] on button "Hide Suggestions" at bounding box center [524, 81] width 18 height 9
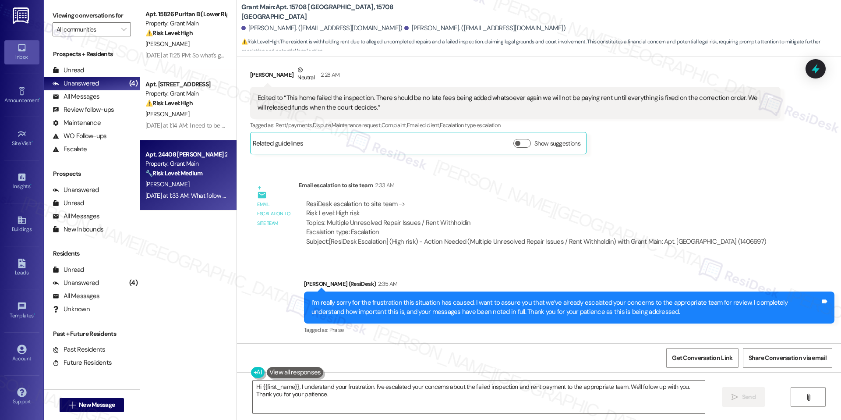
click at [205, 169] on div "🔧 Risk Level: Medium The resident is asking for clarification on follow-up ques…" at bounding box center [185, 173] width 81 height 9
type textarea "Fetching suggested responses. Please feel free to read through the conversation…"
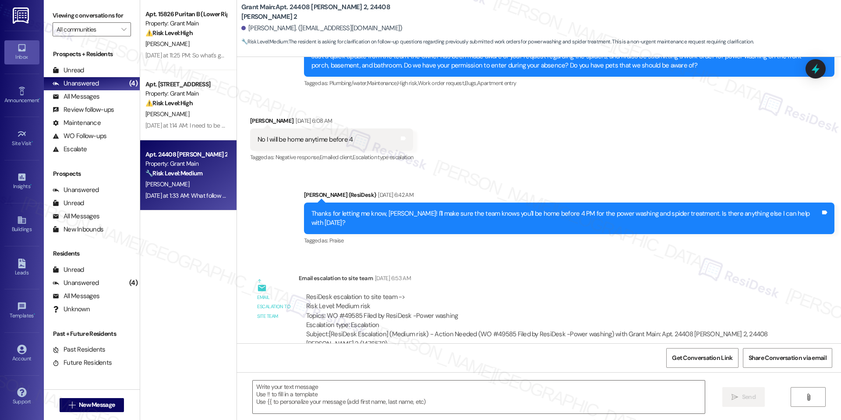
type textarea "Fetching suggested responses. Please feel free to read through the conversation…"
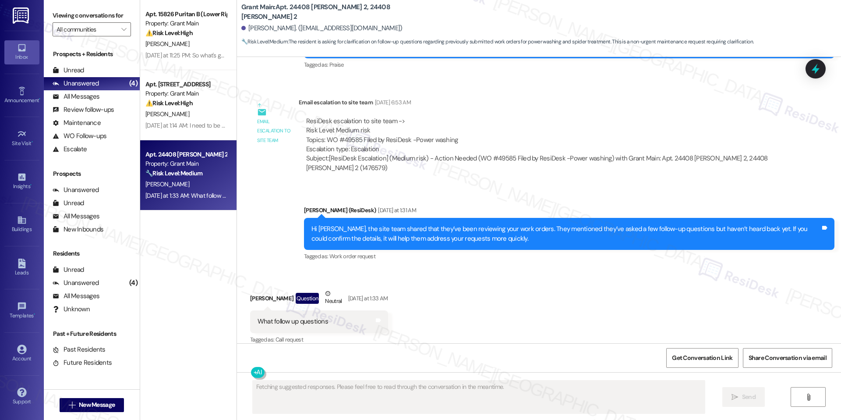
scroll to position [1509, 0]
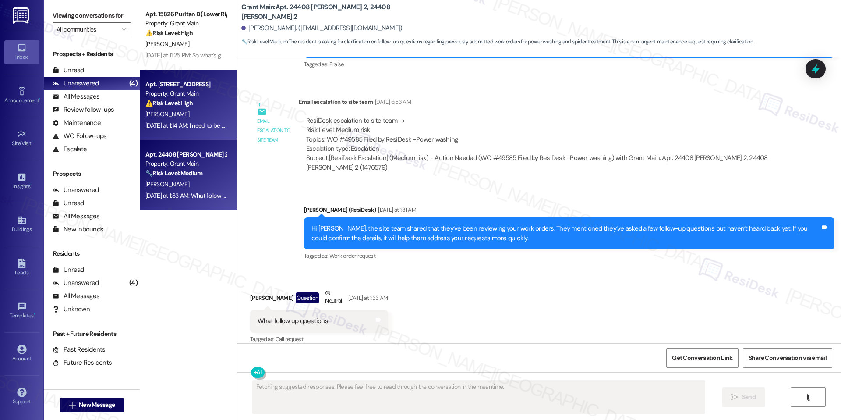
click at [208, 106] on div "⚠️ Risk Level: High The resident is threatening legal action due to delayed rep…" at bounding box center [185, 103] width 81 height 9
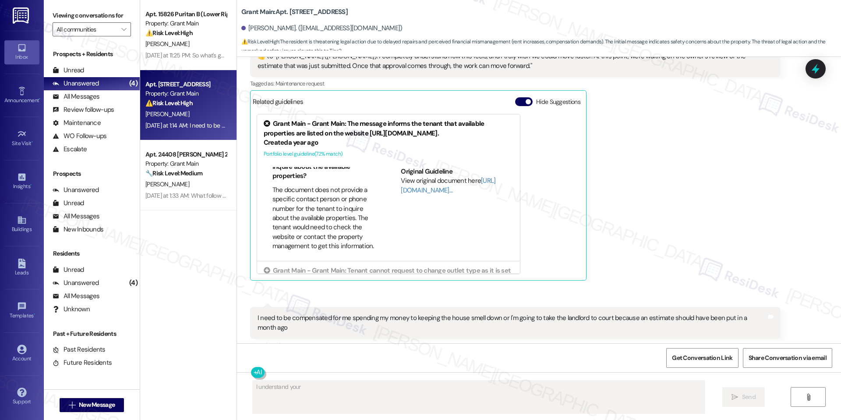
scroll to position [7749, 0]
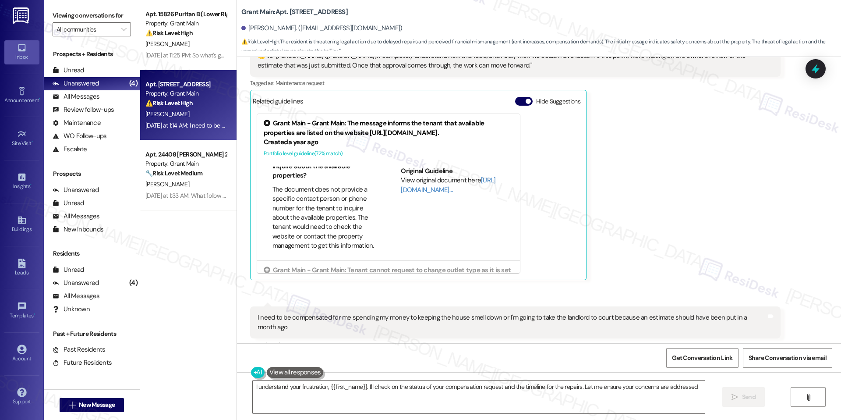
type textarea "I understand your frustration, {{first_name}}. I'll check on the status of your…"
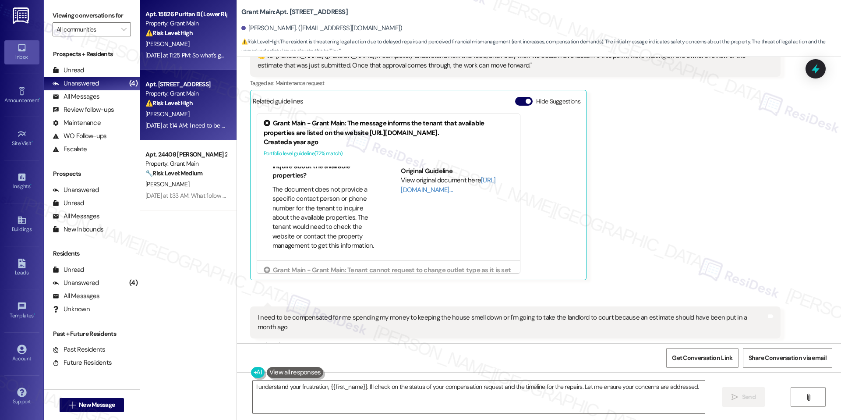
click at [226, 38] on div "Apt. 15826 [DEMOGRAPHIC_DATA] B (Lower Right), 15818 Puritan Property: Grant Ma…" at bounding box center [188, 35] width 96 height 70
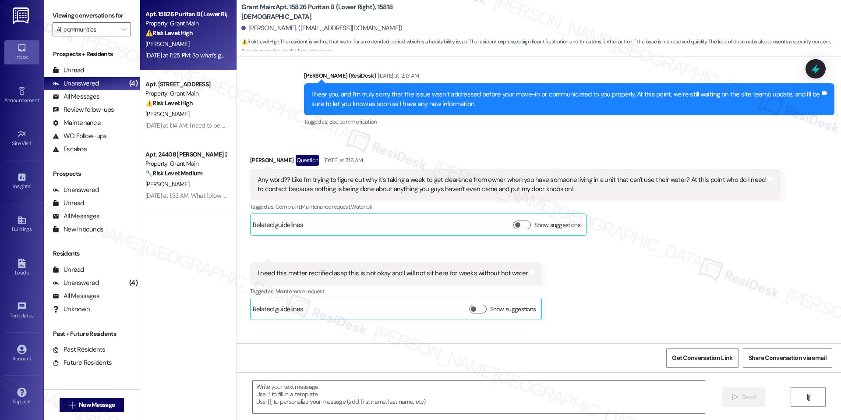
scroll to position [1094, 0]
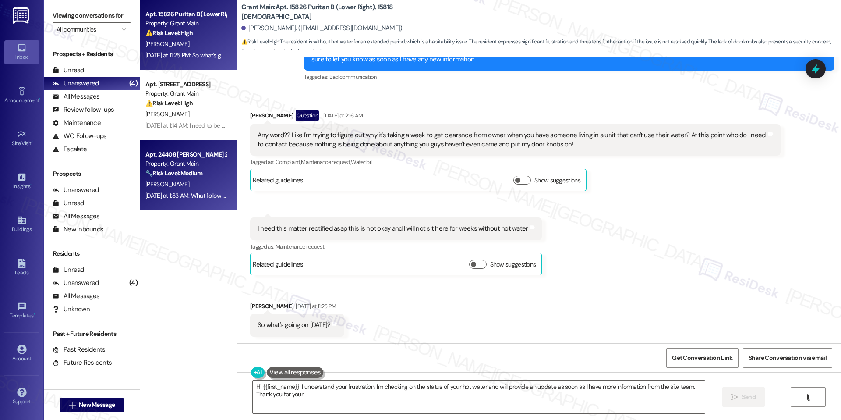
type textarea "Hi {{first_name}}, I understand your frustration. I'm checking on the status of…"
click at [155, 163] on div "Property: Grant Main" at bounding box center [185, 163] width 81 height 9
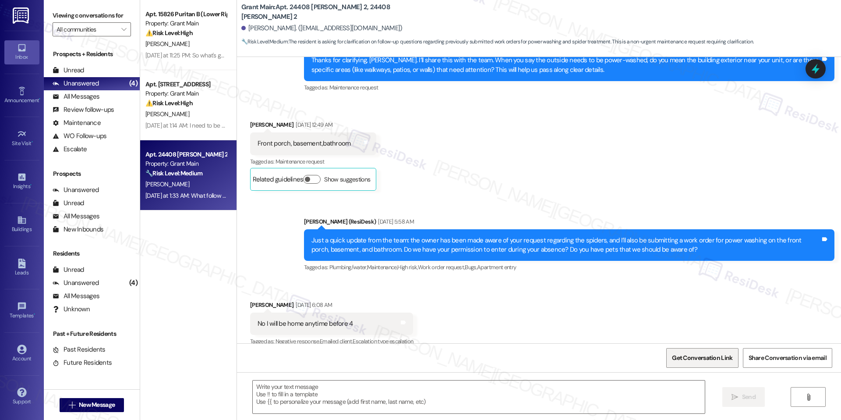
click at [681, 364] on span "Get Conversation Link" at bounding box center [702, 357] width 64 height 19
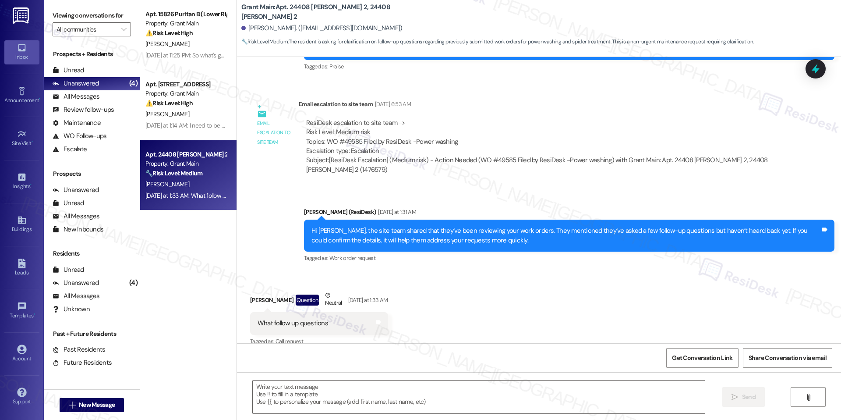
scroll to position [1508, 0]
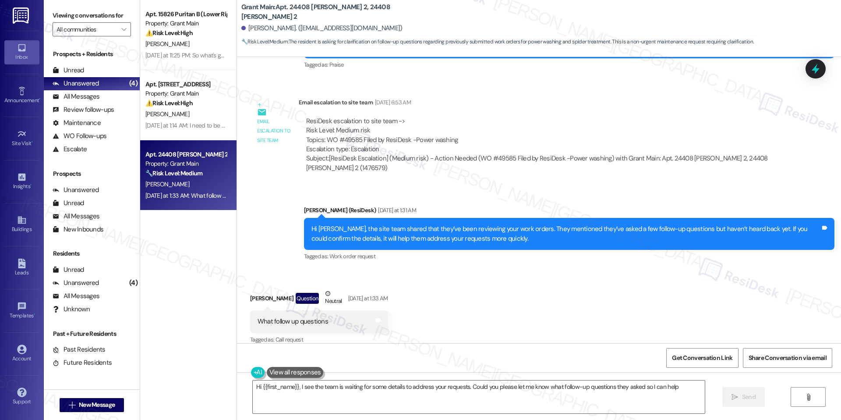
type textarea "Hi {{first_name}}, I see the team is waiting for some details to address your r…"
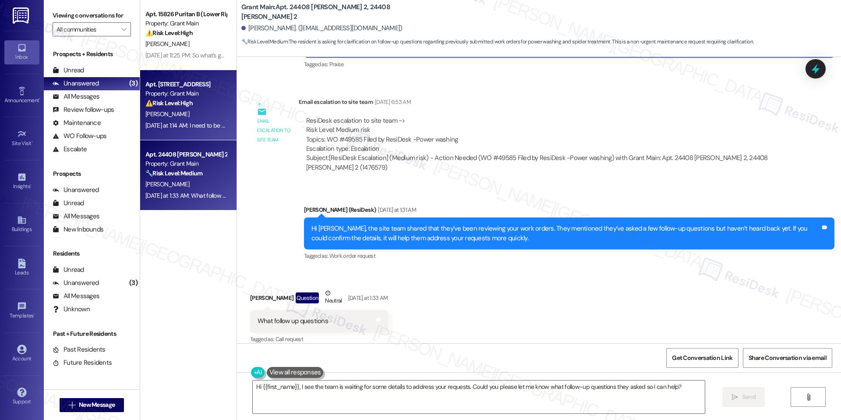
click at [214, 99] on div "⚠️ Risk Level: High The resident is threatening legal action due to delayed rep…" at bounding box center [185, 103] width 81 height 9
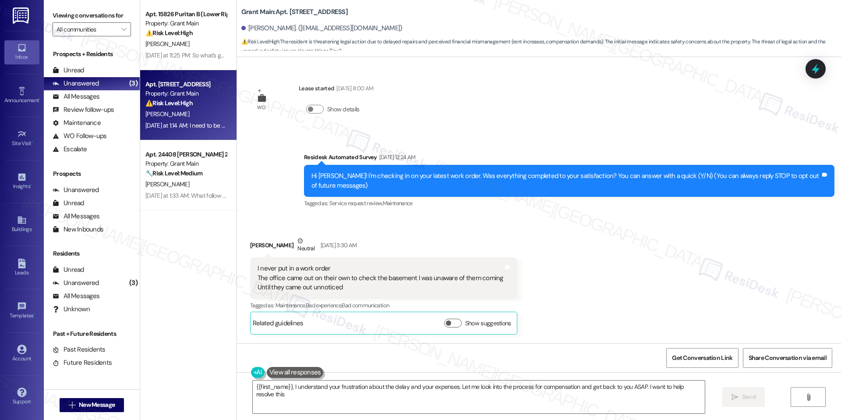
type textarea "{{first_name}}, I understand your frustration about the delay and your expenses…"
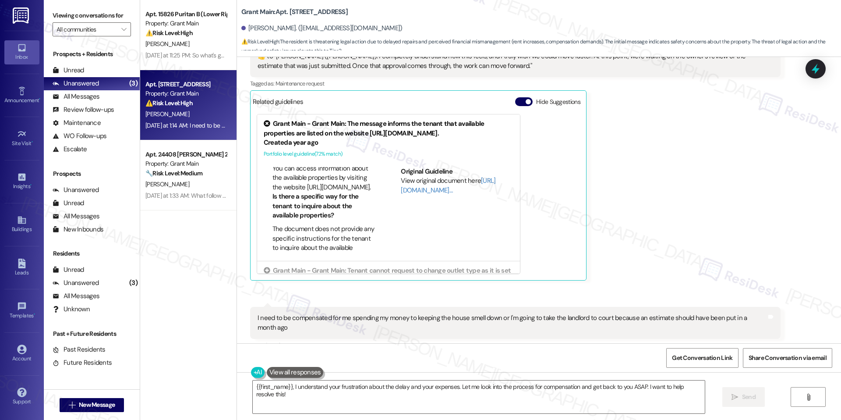
scroll to position [7749, 0]
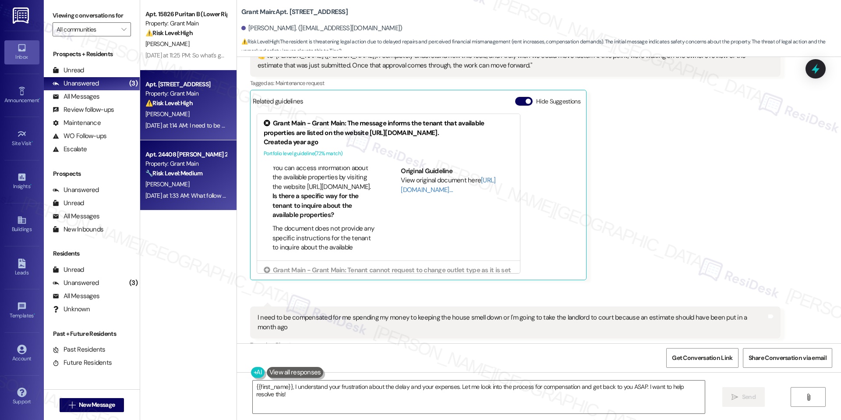
click at [201, 160] on div "Property: Grant Main" at bounding box center [185, 163] width 81 height 9
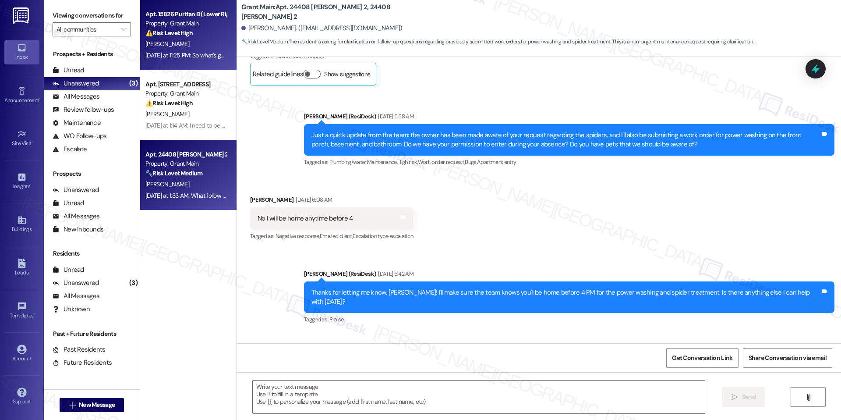
click at [194, 59] on div "[DATE] at 11:25 PM: So what's going on [DATE]? [DATE] at 11:25 PM: So what's go…" at bounding box center [186, 55] width 83 height 11
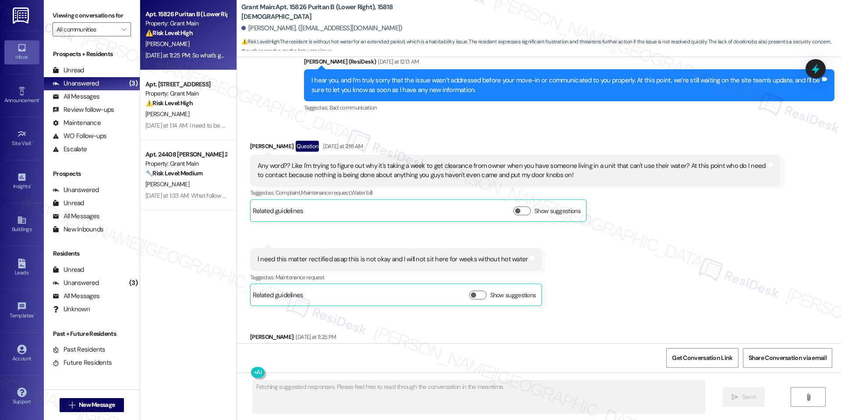
scroll to position [1094, 0]
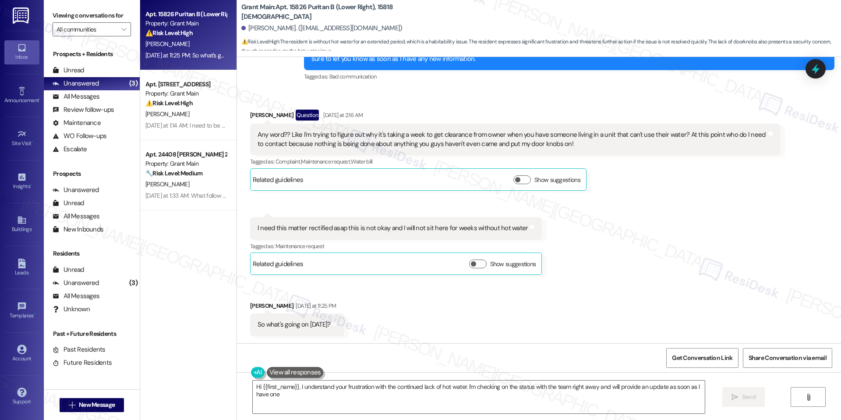
type textarea "Hi {{first_name}}, I understand your frustration with the continued lack of hot…"
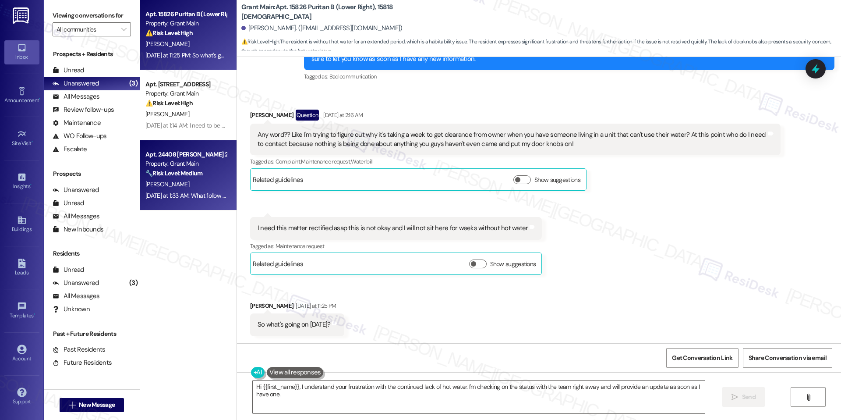
click at [169, 167] on div "Property: Grant Main" at bounding box center [185, 163] width 81 height 9
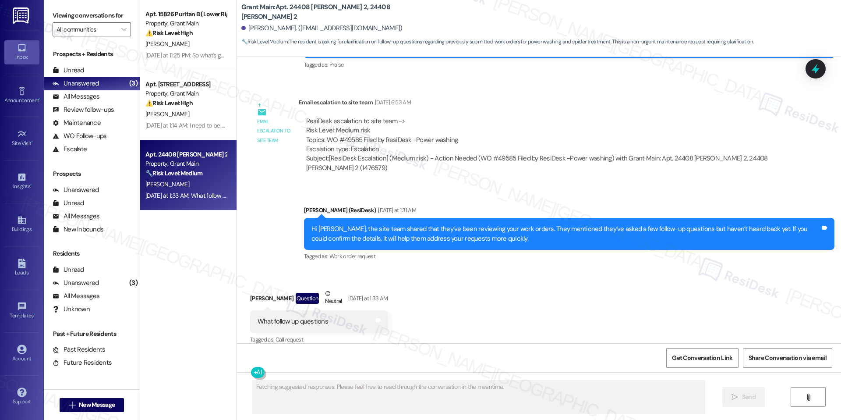
scroll to position [1509, 0]
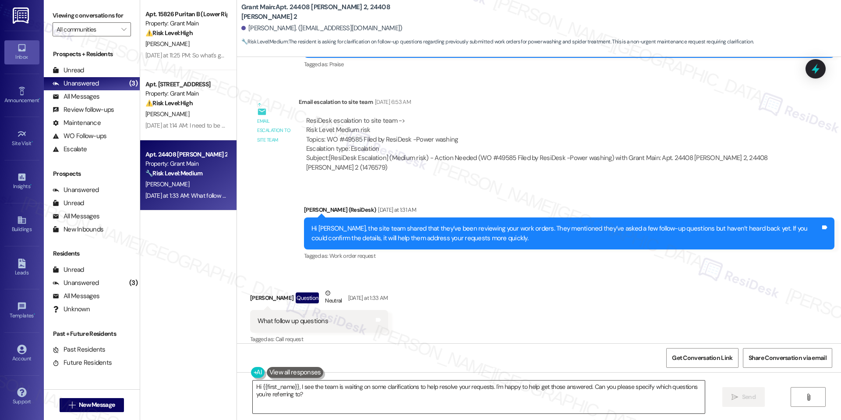
click at [398, 384] on textarea "Hi {{first_name}}, I see the team is waiting on some clarifications to help res…" at bounding box center [479, 396] width 452 height 33
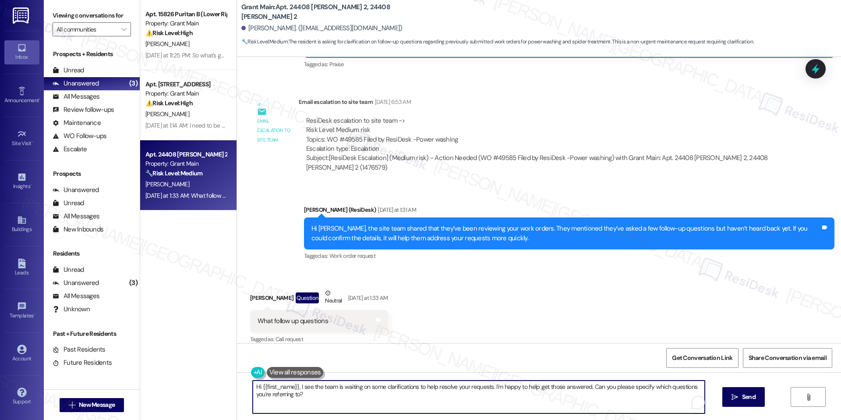
click at [398, 384] on textarea "Hi {{first_name}}, I see the team is waiting on some clarifications to help res…" at bounding box center [479, 396] width 452 height 33
paste textarea "[PERSON_NAME], thank you for following up. We’ve already relayed the additional…"
type textarea "Hi [PERSON_NAME], thank you for following up. We’ve already relayed the additio…"
click at [732, 395] on icon "" at bounding box center [735, 396] width 7 height 7
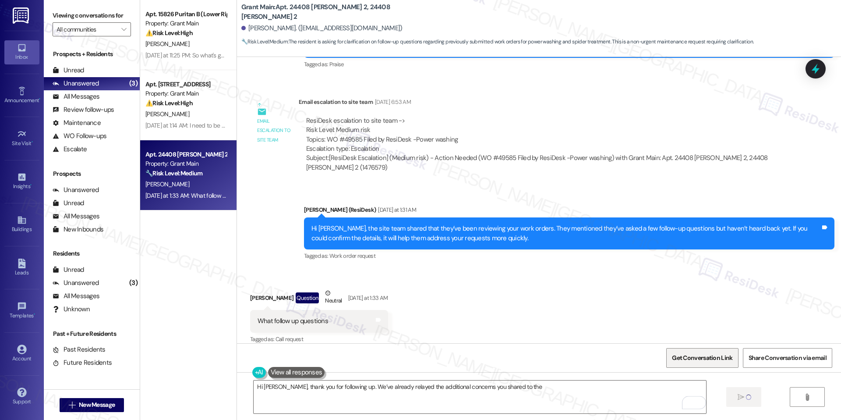
click at [676, 365] on span "Get Conversation Link" at bounding box center [702, 357] width 64 height 19
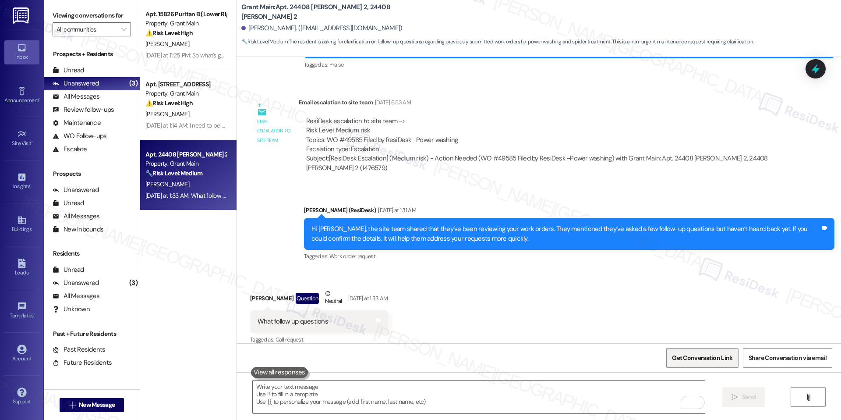
click at [713, 358] on span "Get Conversation Link" at bounding box center [702, 357] width 60 height 9
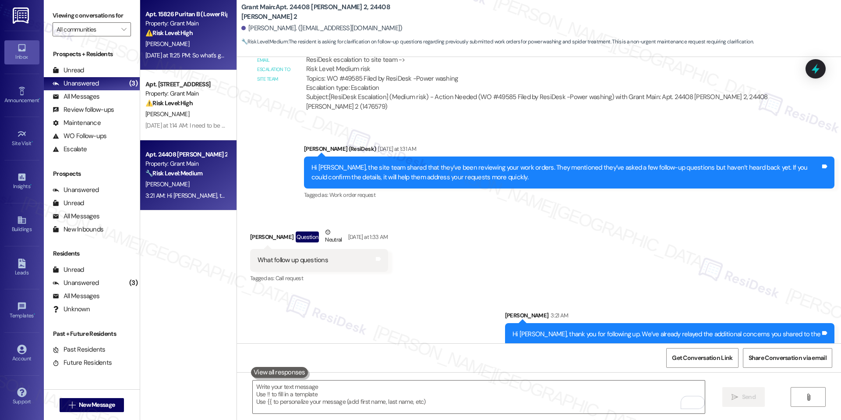
click at [200, 64] on div "Apt. 15826 [DEMOGRAPHIC_DATA] B (Lower Right), 15818 Puritan Property: Grant Ma…" at bounding box center [188, 35] width 96 height 70
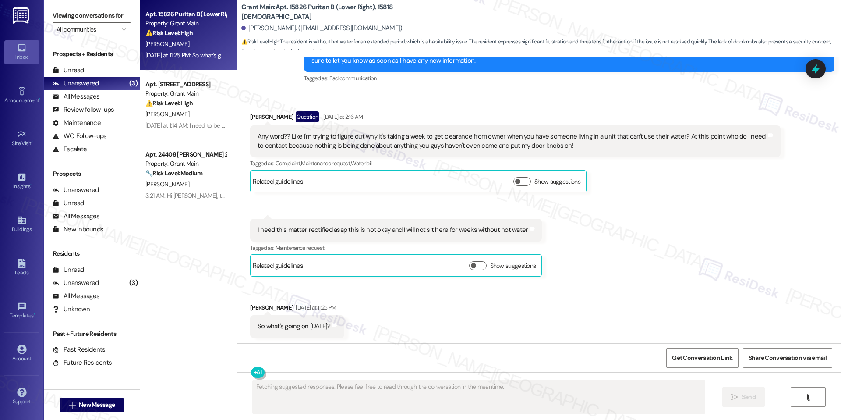
scroll to position [1094, 0]
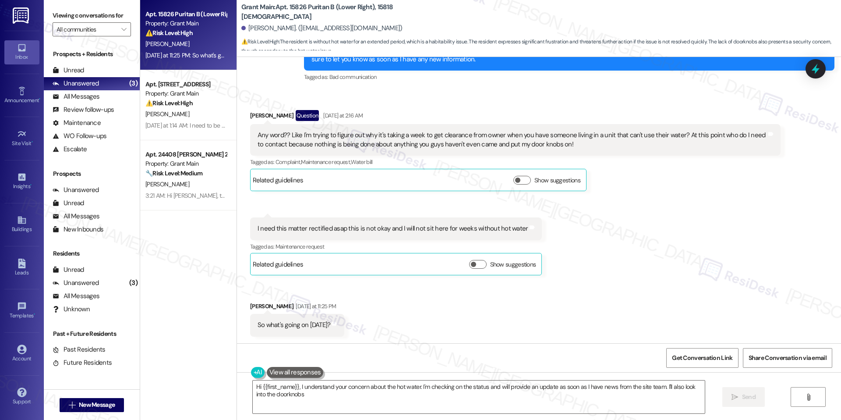
type textarea "Hi {{first_name}}, I understand your concern about the hot water. I'm checking …"
